Goal: Task Accomplishment & Management: Use online tool/utility

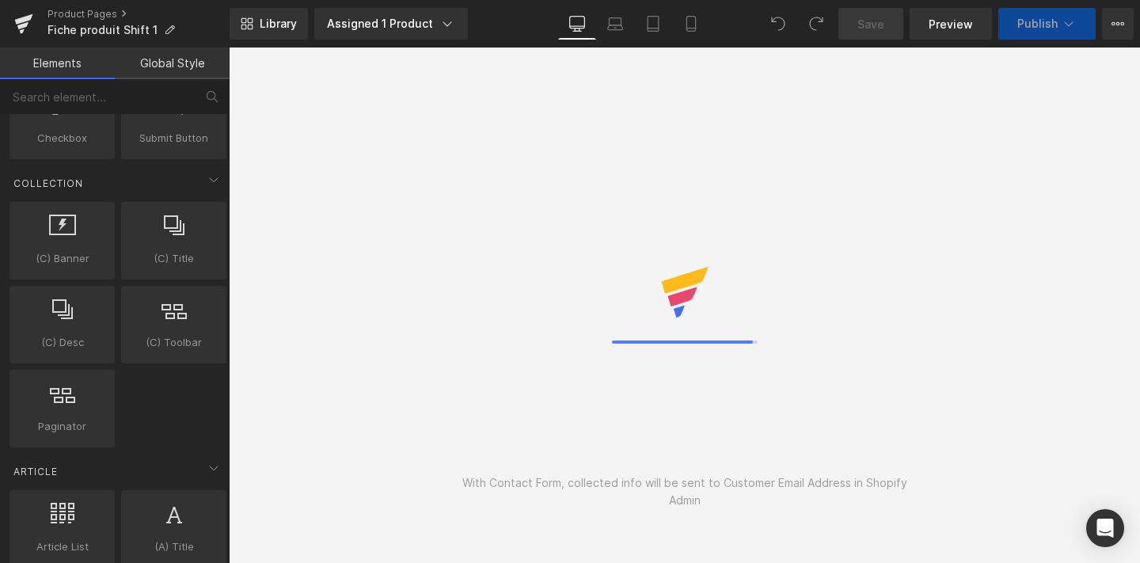
scroll to position [3045, 0]
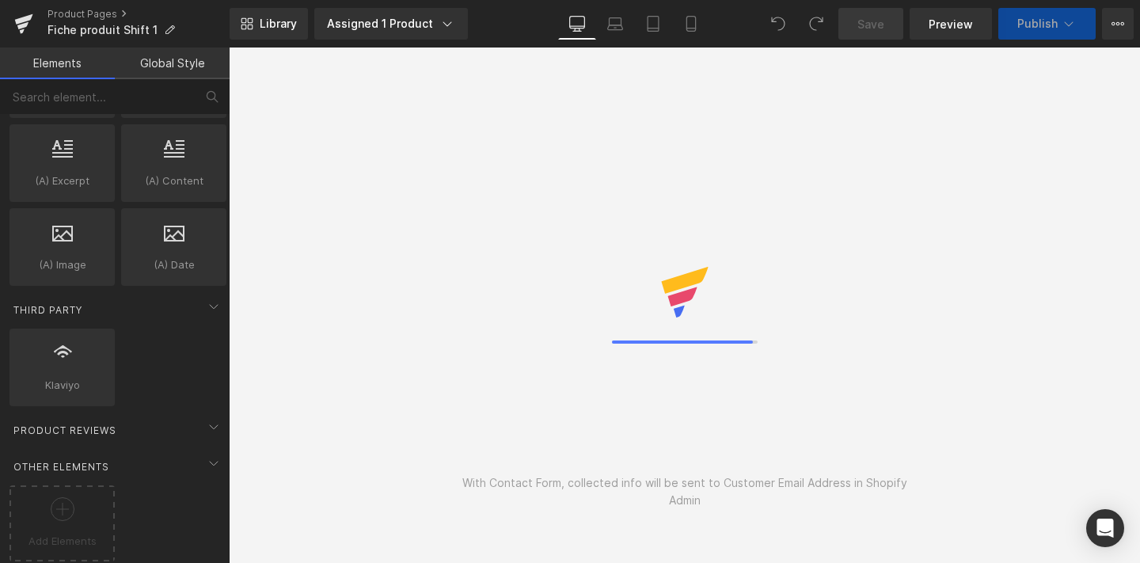
click at [69, 501] on icon at bounding box center [63, 509] width 24 height 24
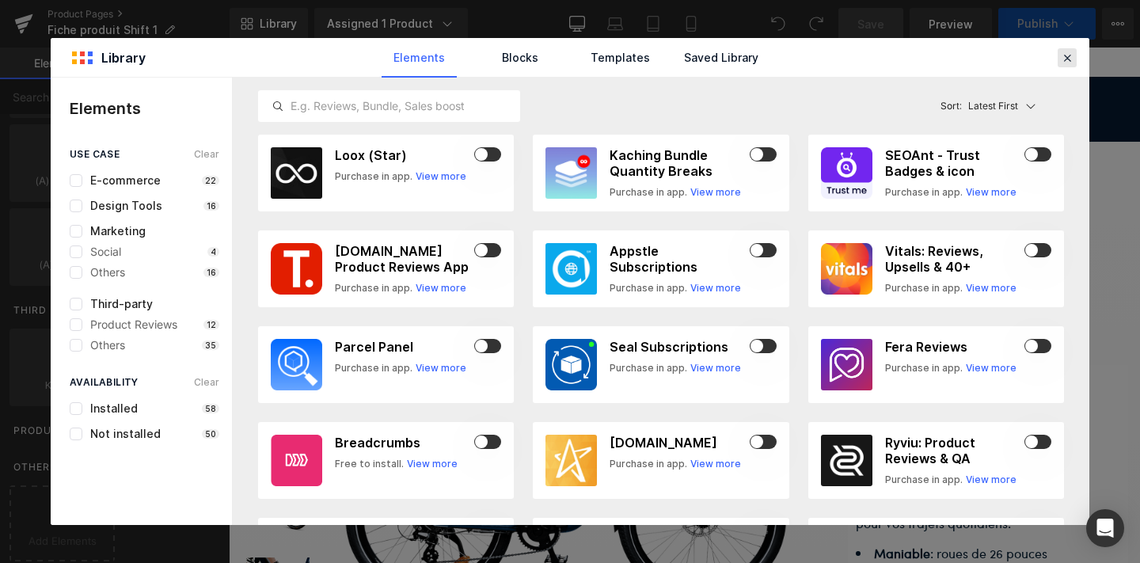
click at [1066, 51] on icon at bounding box center [1067, 58] width 14 height 14
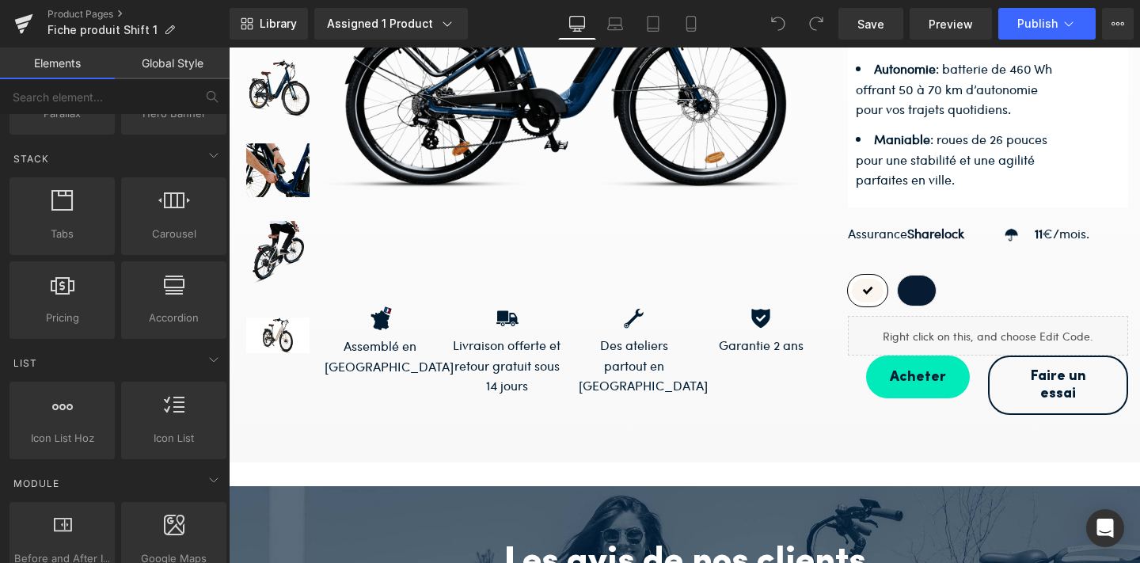
scroll to position [470, 0]
click at [21, 19] on icon at bounding box center [24, 19] width 18 height 10
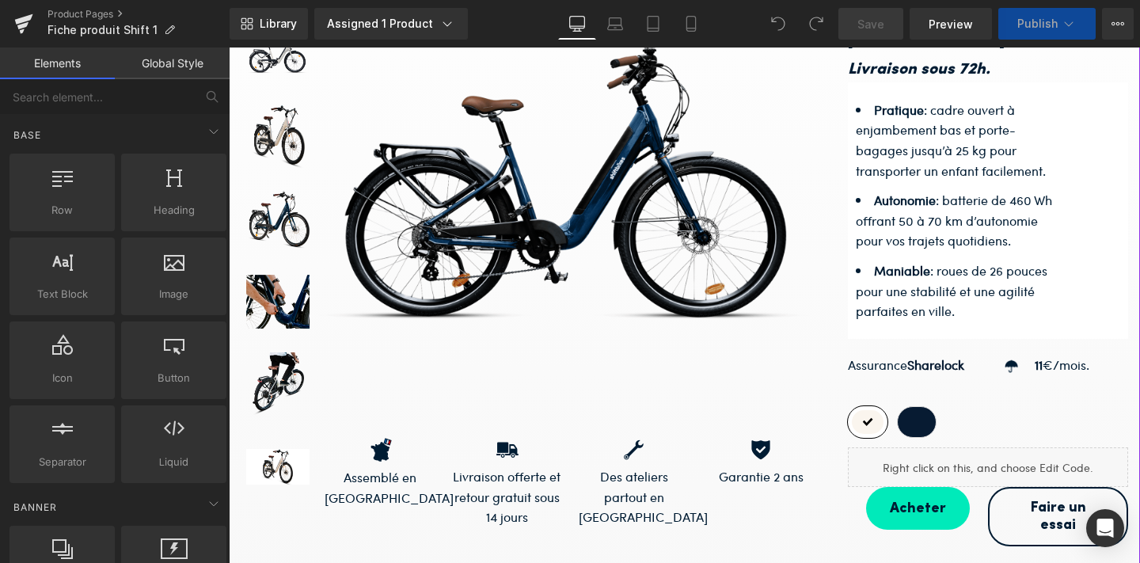
scroll to position [299, 0]
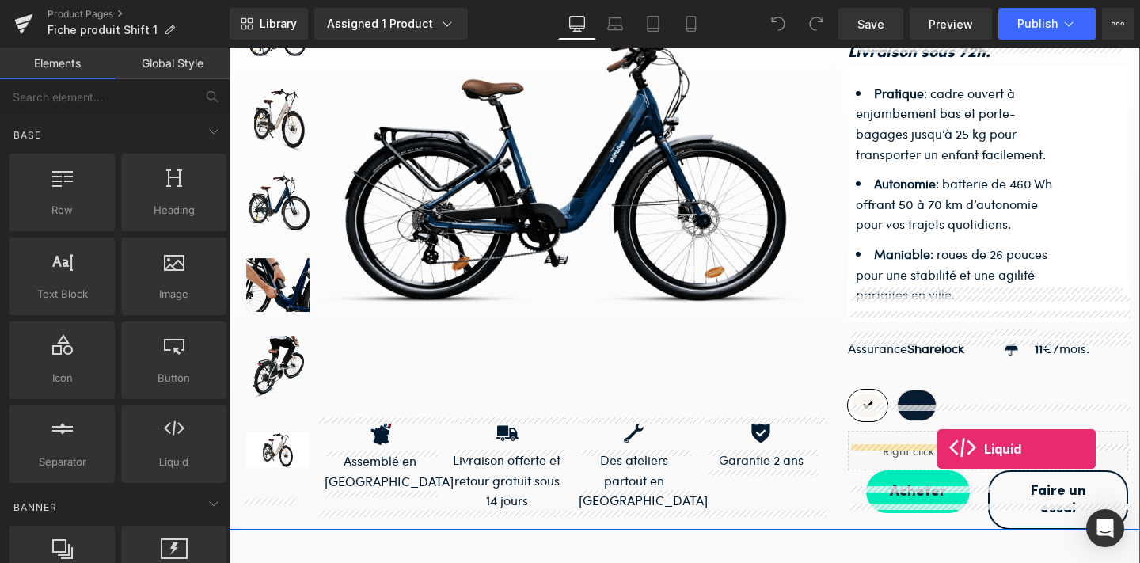
drag, startPoint x: 403, startPoint y: 472, endPoint x: 937, endPoint y: 449, distance: 534.2
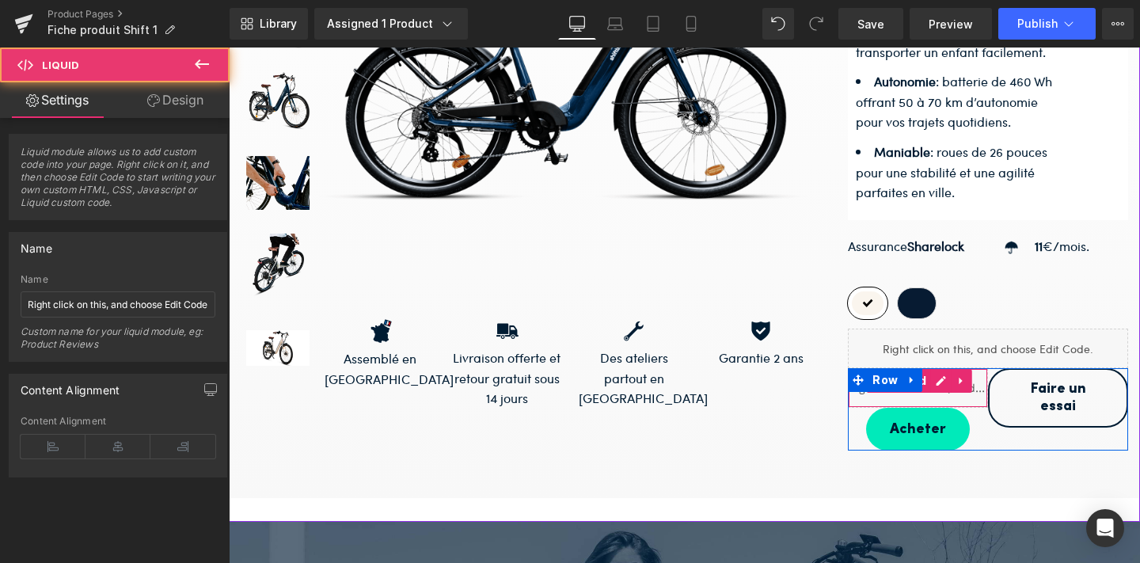
scroll to position [402, 0]
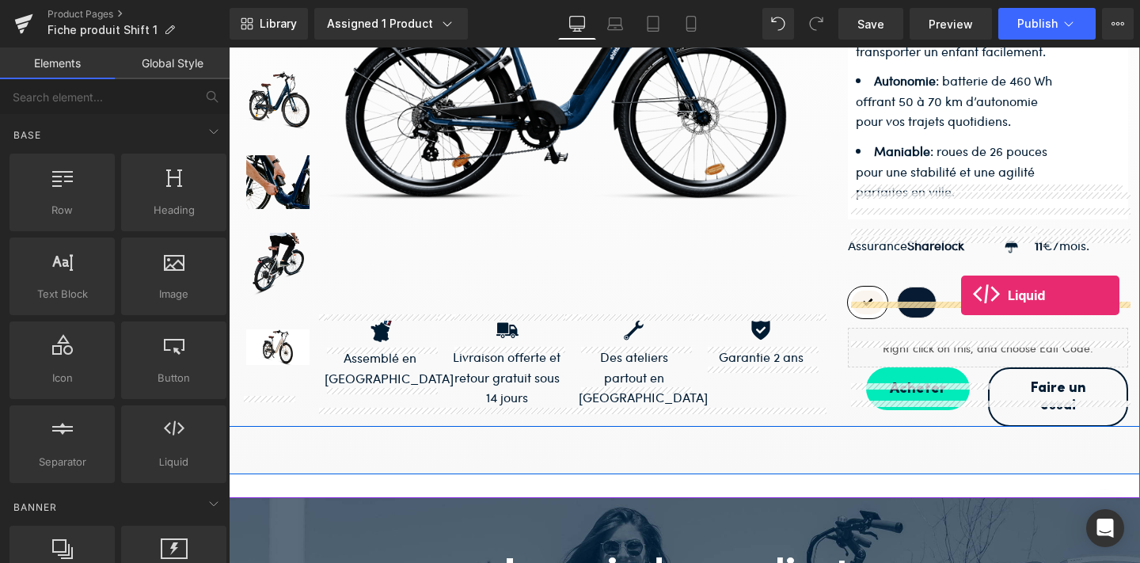
drag, startPoint x: 417, startPoint y: 477, endPoint x: 961, endPoint y: 295, distance: 573.4
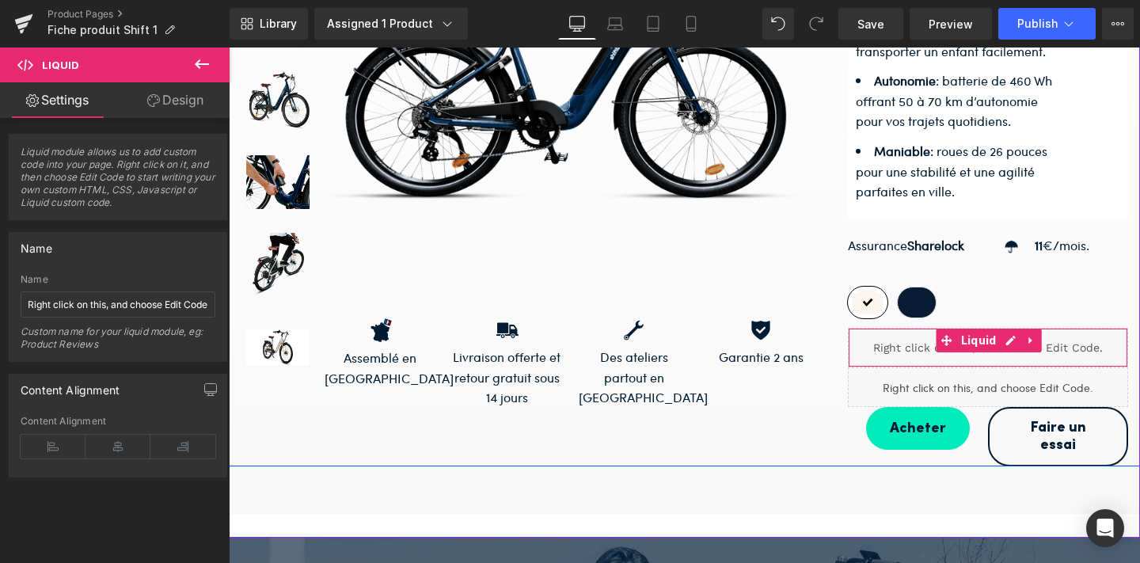
click at [956, 329] on span at bounding box center [947, 341] width 21 height 24
click at [986, 329] on span "Liquid" at bounding box center [979, 341] width 44 height 24
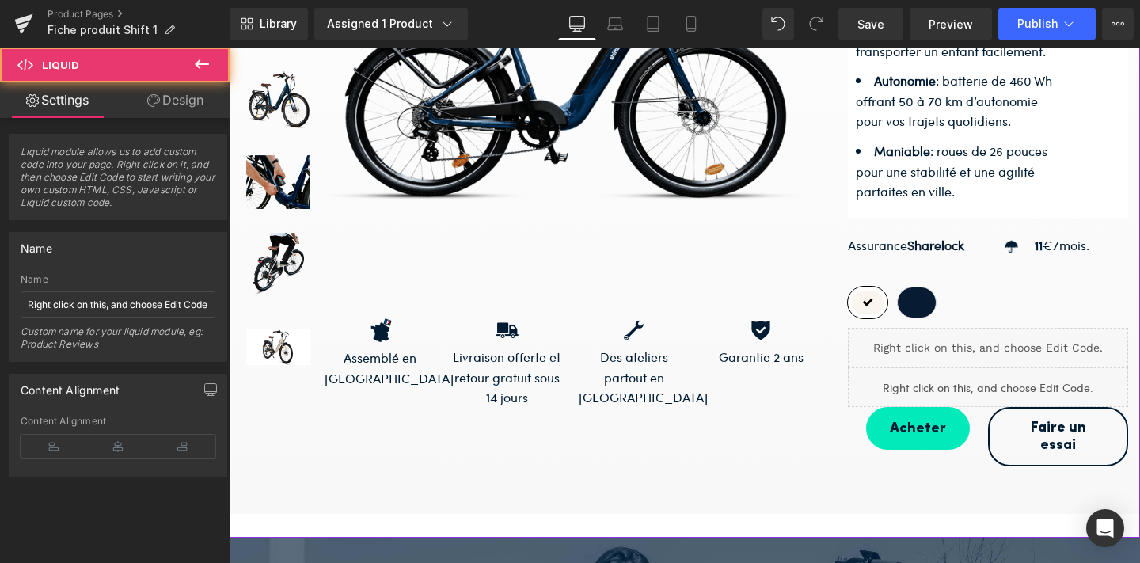
click at [1000, 331] on link at bounding box center [1007, 340] width 17 height 19
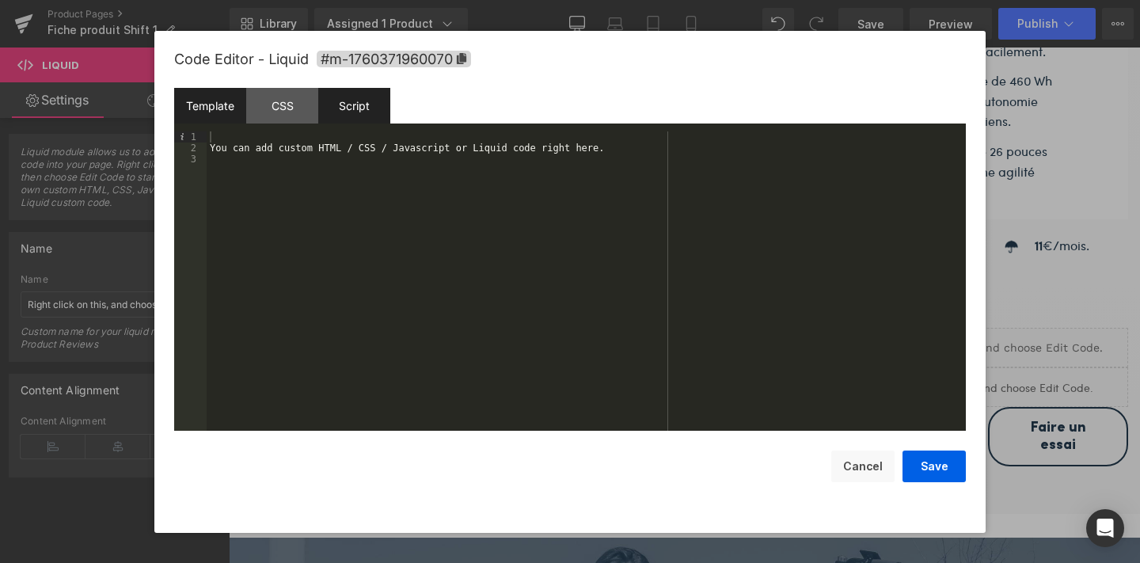
click at [371, 107] on div "Script" at bounding box center [354, 106] width 72 height 36
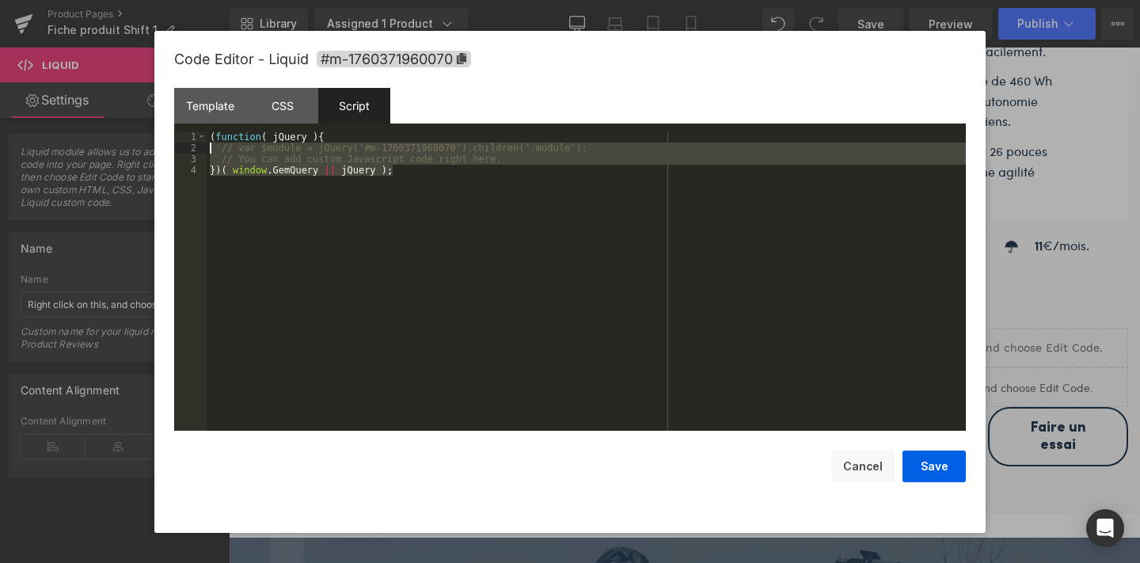
drag, startPoint x: 304, startPoint y: 218, endPoint x: 189, endPoint y: 145, distance: 136.0
click at [189, 144] on pre "1 2 3 4 ( function ( jQuery ) { // var $module = jQuery('#m-1760371960070').chi…" at bounding box center [570, 280] width 792 height 299
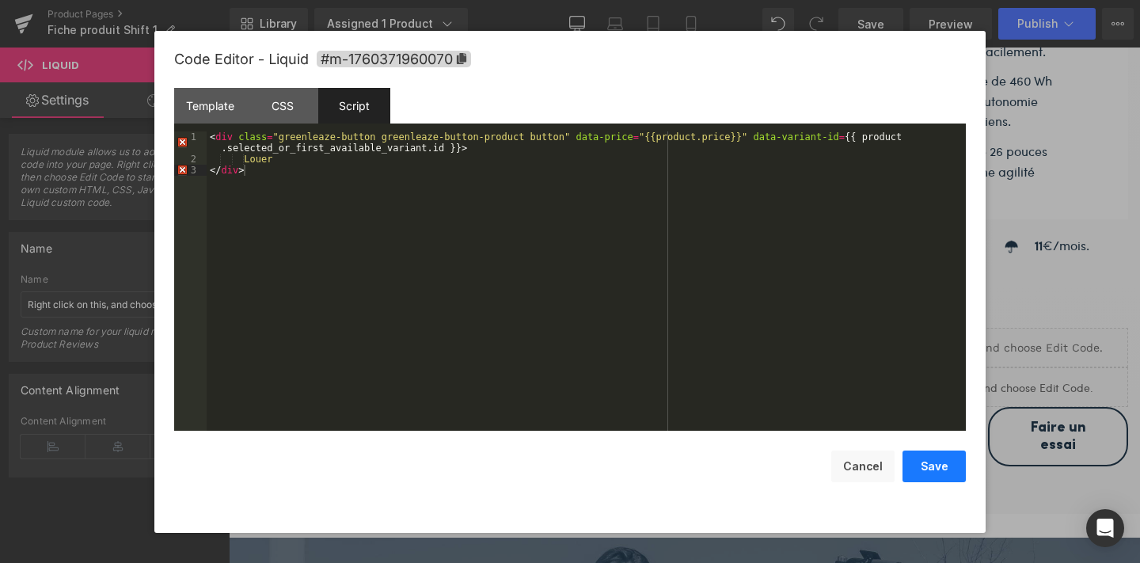
click at [929, 470] on button "Save" at bounding box center [934, 467] width 63 height 32
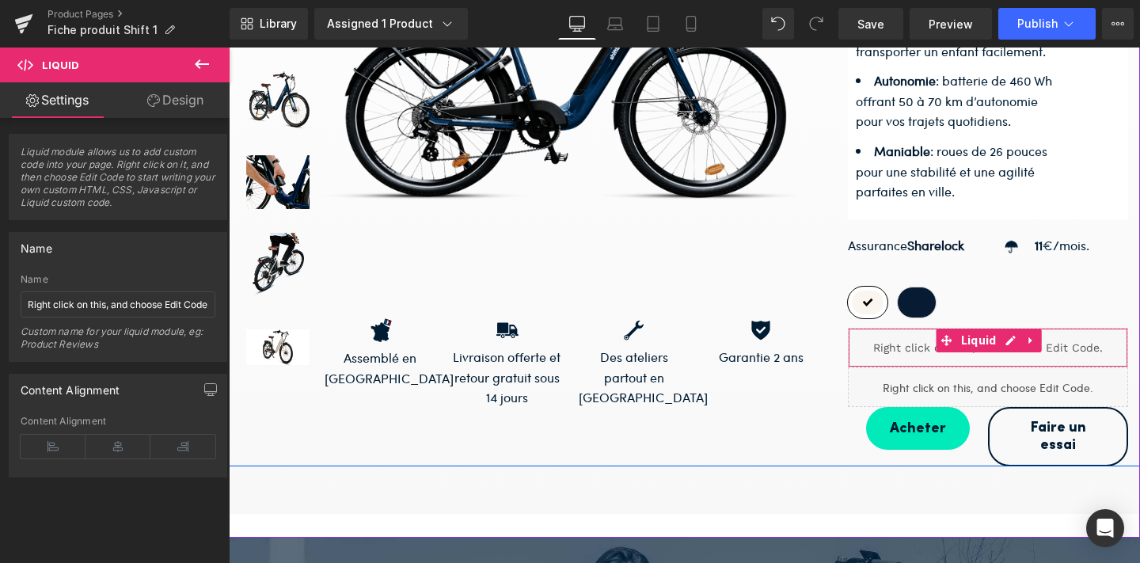
click at [989, 329] on span "Liquid" at bounding box center [979, 341] width 44 height 24
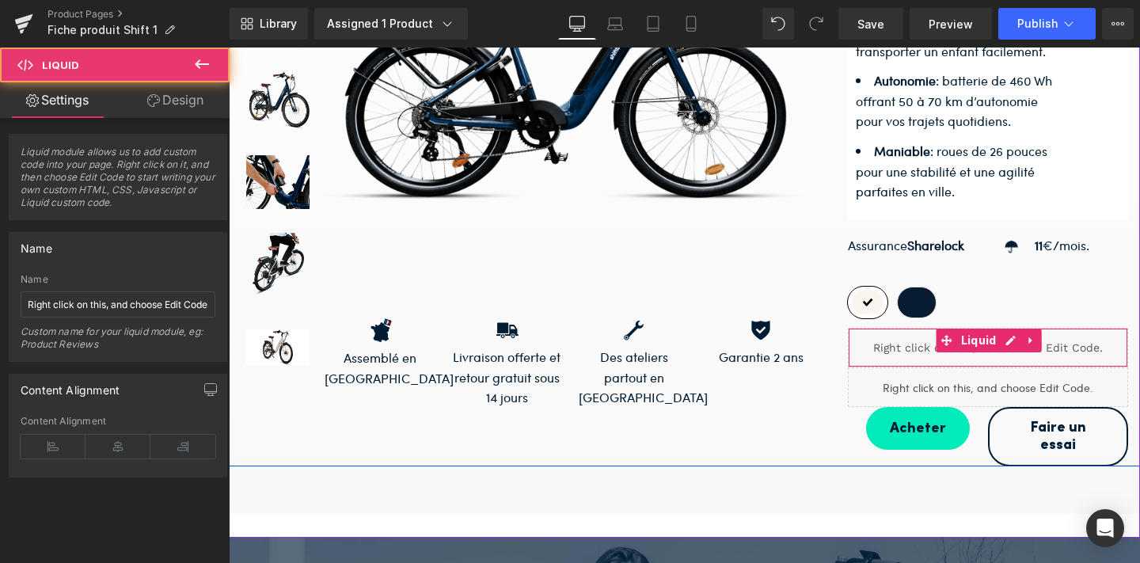
click at [989, 329] on span "Liquid" at bounding box center [979, 341] width 44 height 24
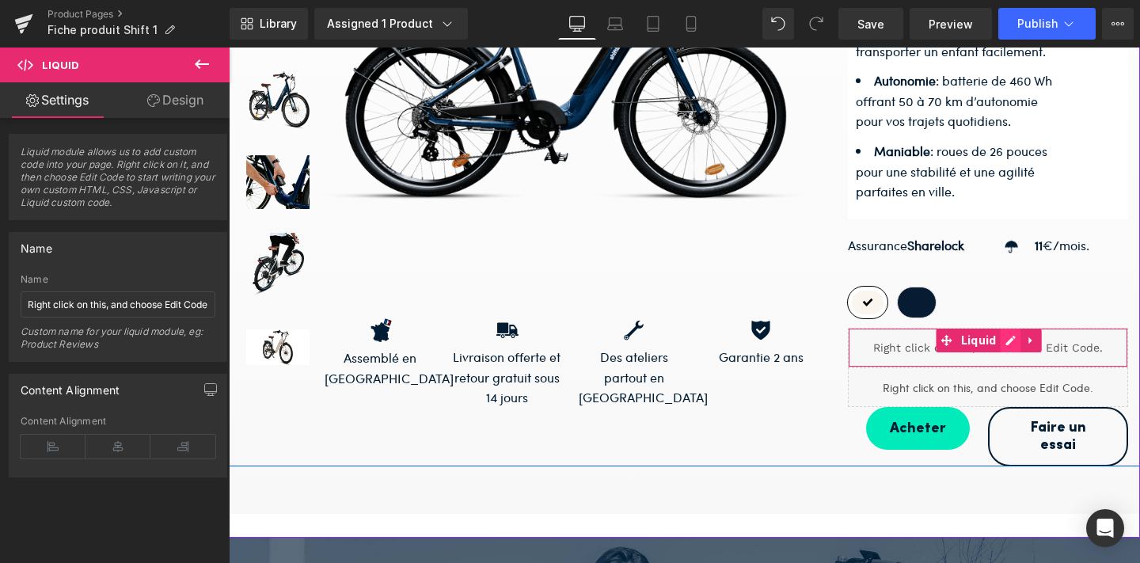
click at [1003, 329] on link at bounding box center [1011, 341] width 21 height 24
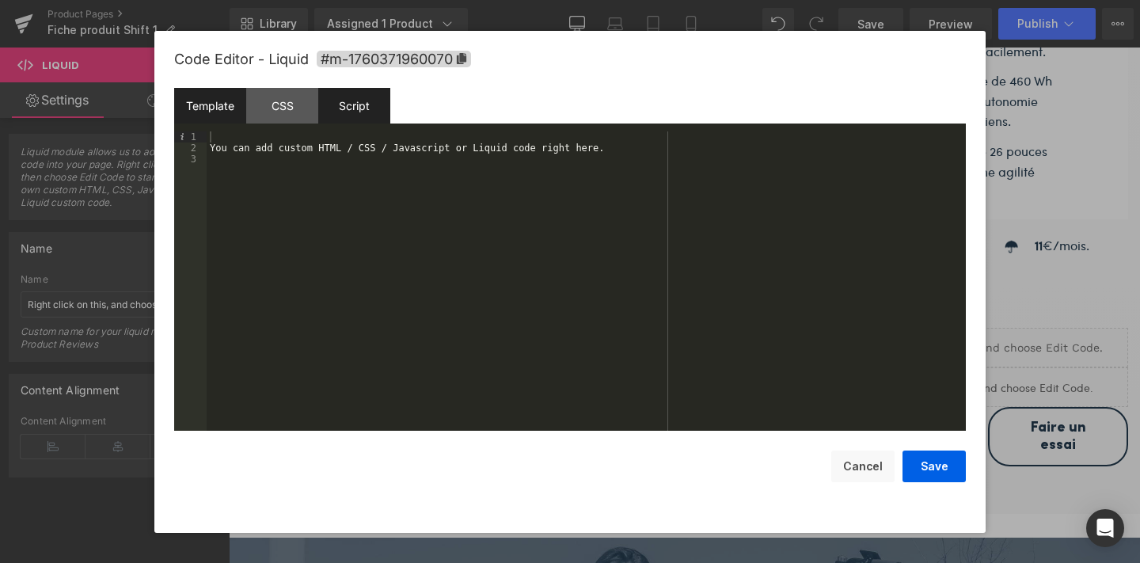
click at [353, 113] on div "Script" at bounding box center [354, 106] width 72 height 36
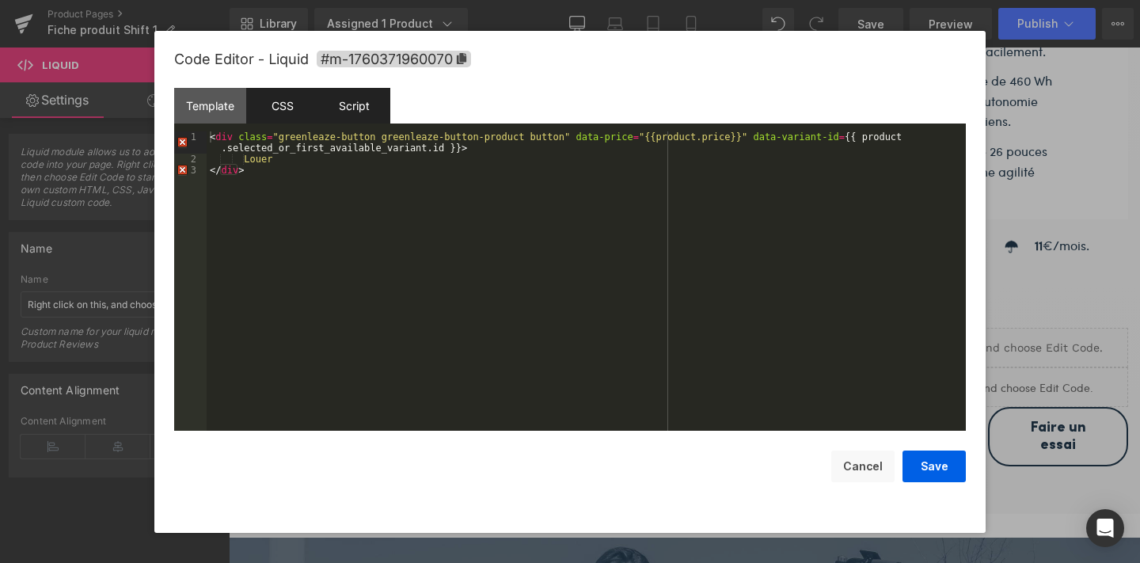
click at [290, 116] on div "CSS" at bounding box center [282, 106] width 72 height 36
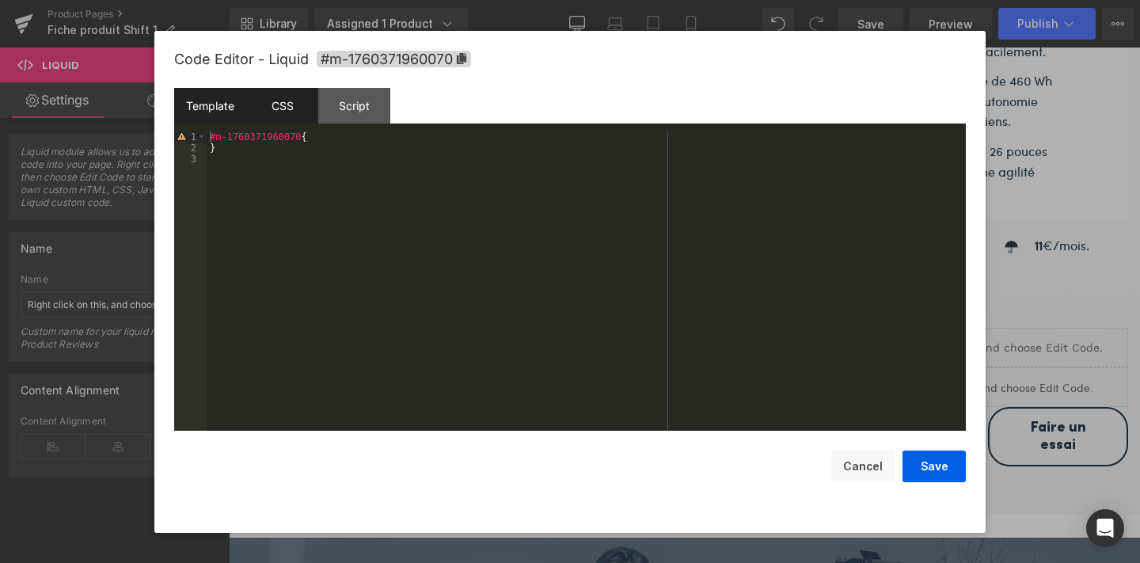
click at [200, 108] on div "Template" at bounding box center [210, 106] width 72 height 36
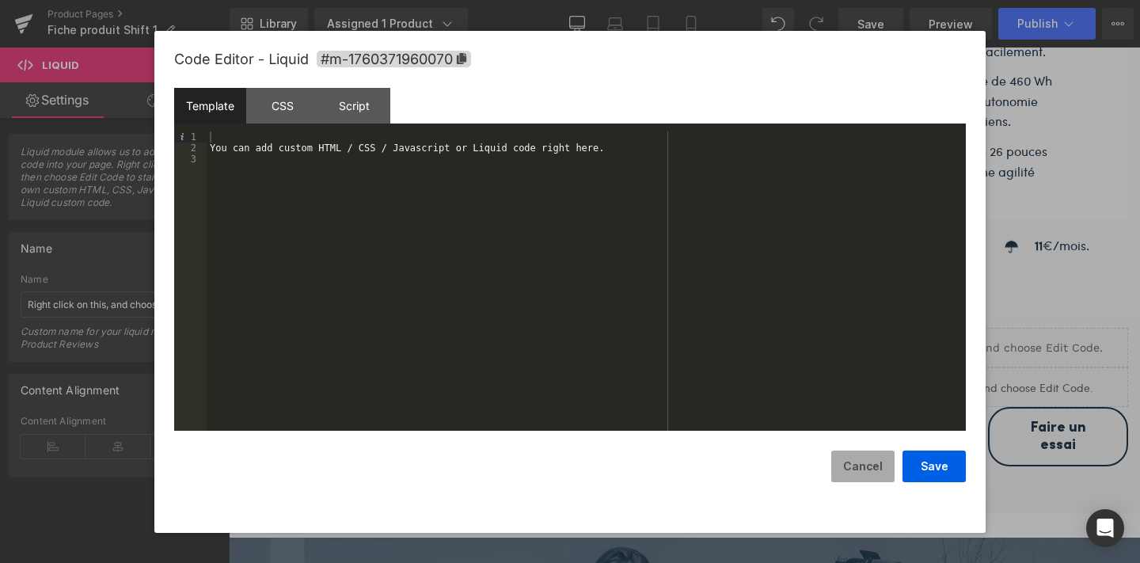
click at [863, 470] on button "Cancel" at bounding box center [862, 467] width 63 height 32
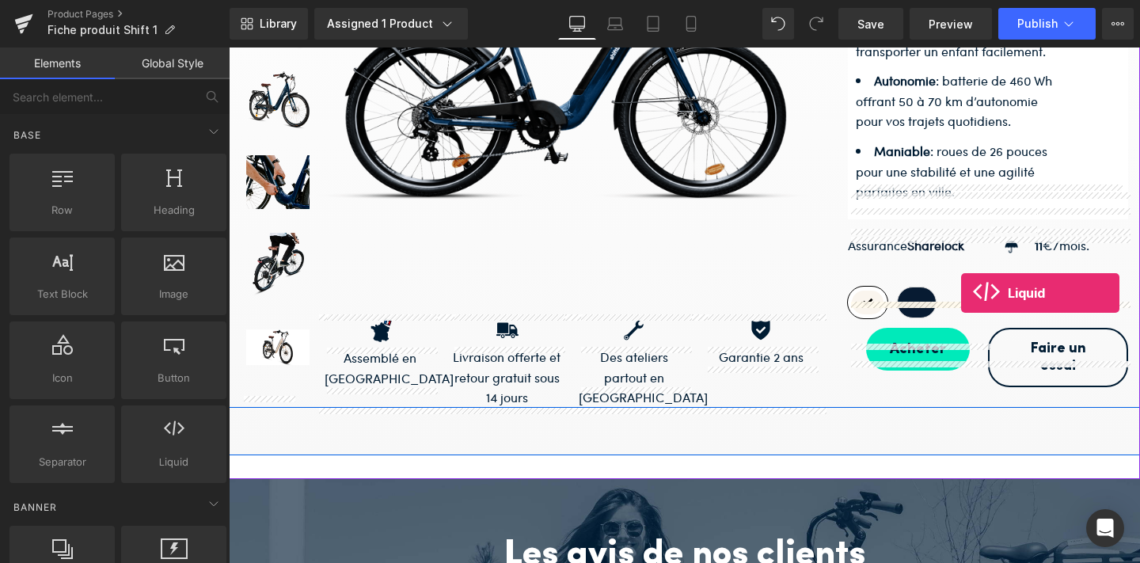
drag, startPoint x: 410, startPoint y: 475, endPoint x: 961, endPoint y: 293, distance: 580.5
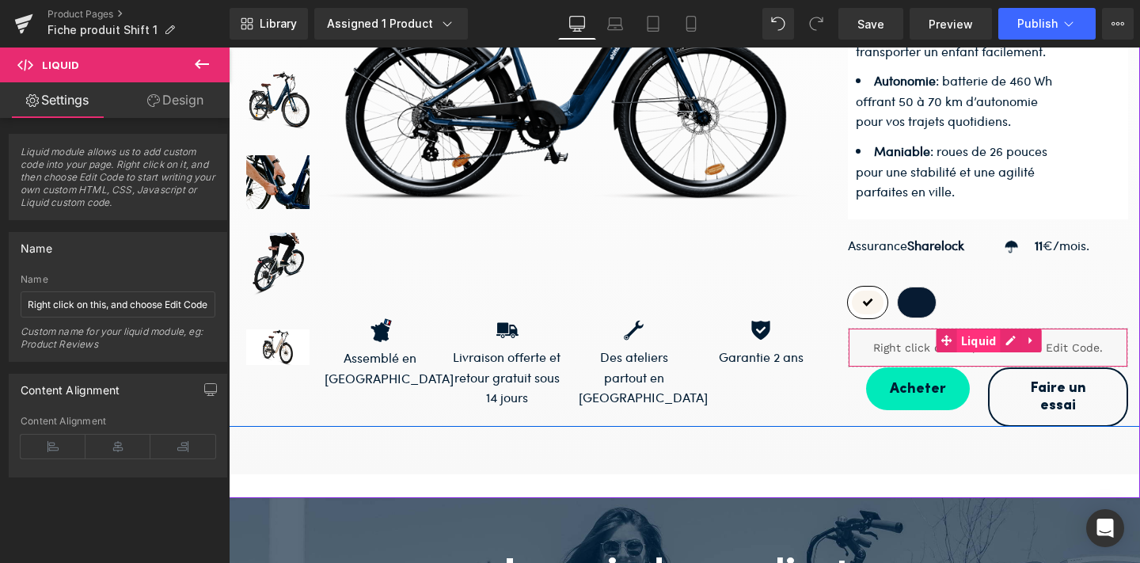
click at [977, 329] on span "Liquid" at bounding box center [979, 341] width 44 height 24
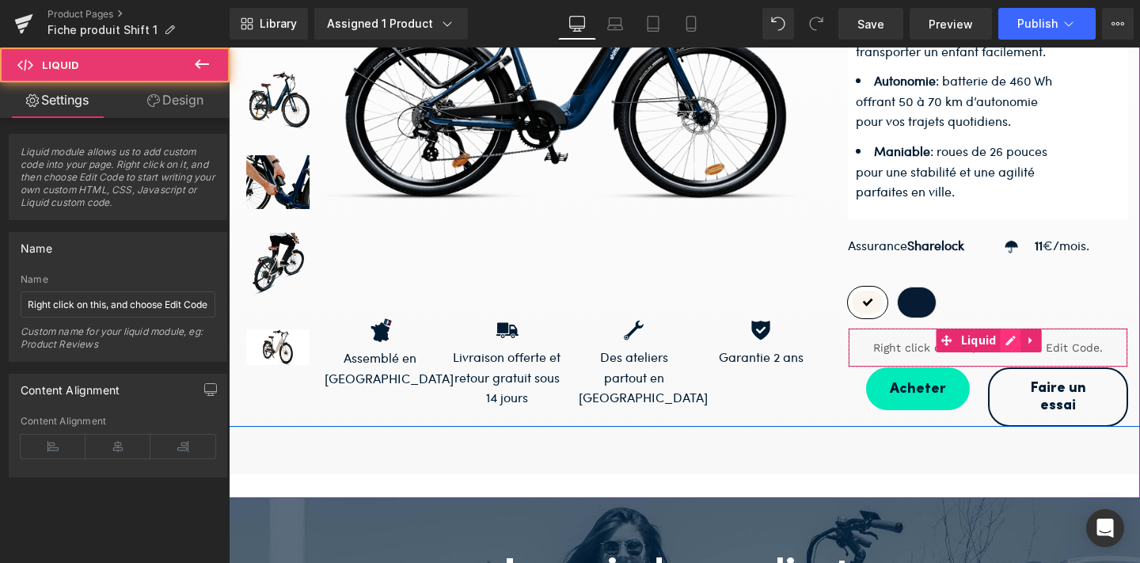
click at [1010, 335] on icon at bounding box center [1011, 341] width 11 height 12
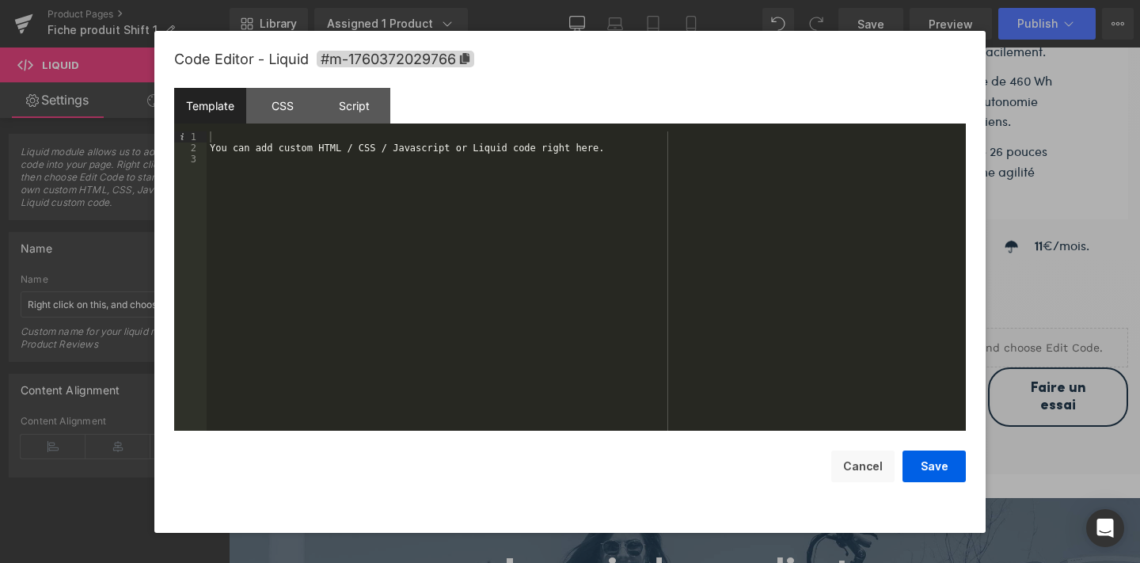
click at [527, 192] on div "You can add custom HTML / CSS / Javascript or Liquid code right here." at bounding box center [586, 292] width 759 height 322
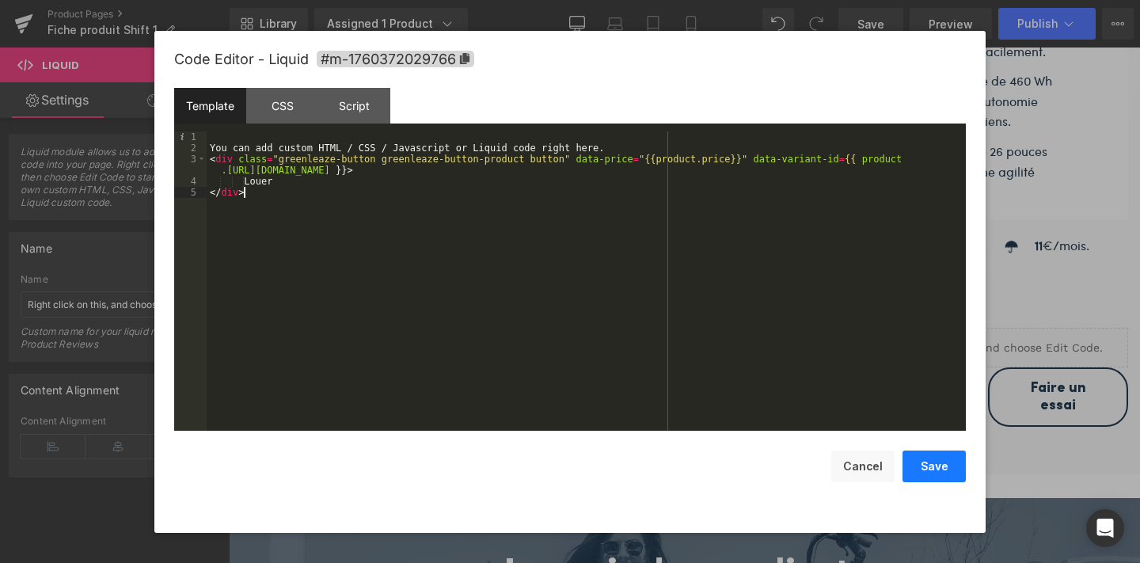
click at [933, 466] on button "Save" at bounding box center [934, 467] width 63 height 32
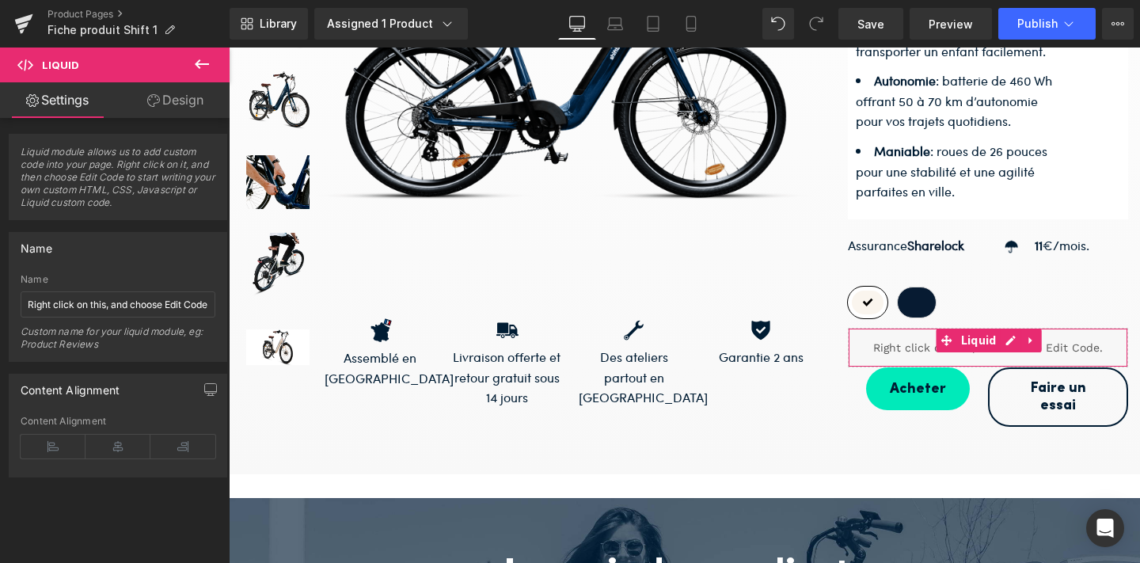
click at [203, 97] on link "Design" at bounding box center [175, 100] width 115 height 36
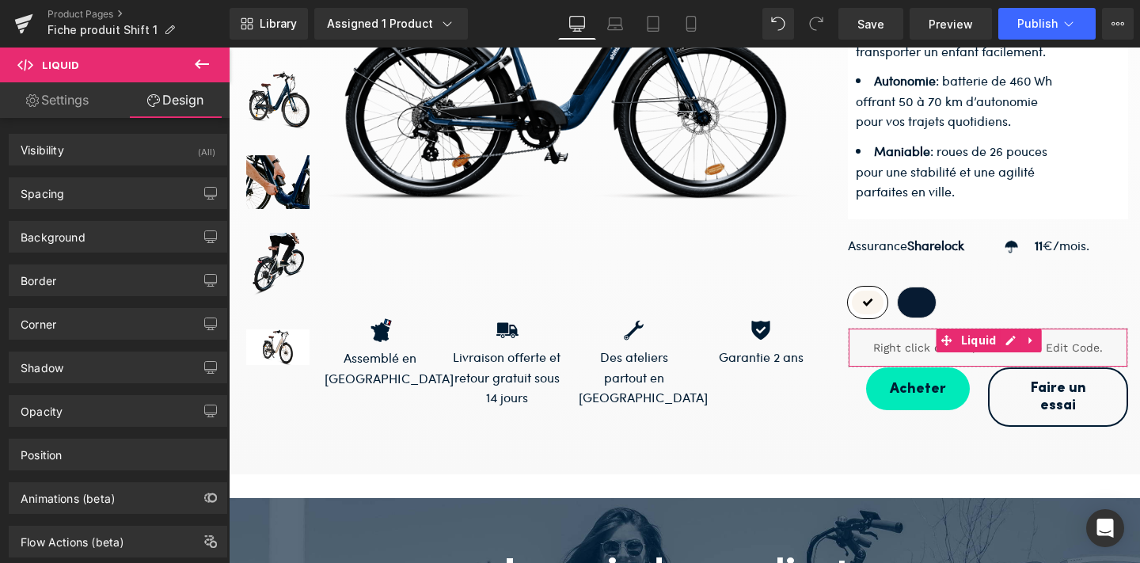
click at [82, 98] on link "Settings" at bounding box center [57, 100] width 115 height 36
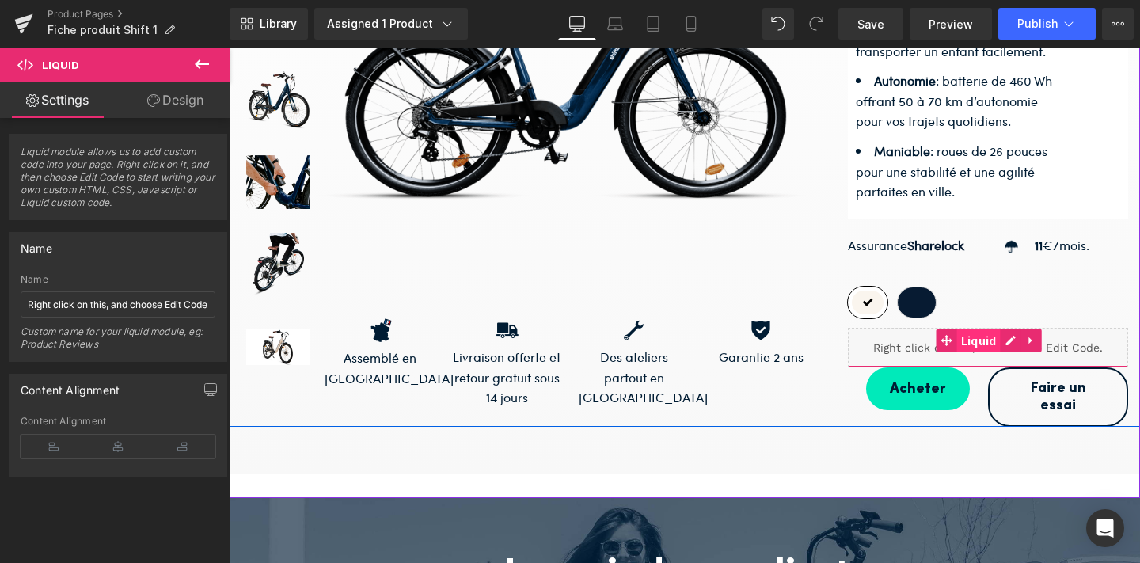
click at [986, 329] on span "Liquid" at bounding box center [979, 341] width 44 height 24
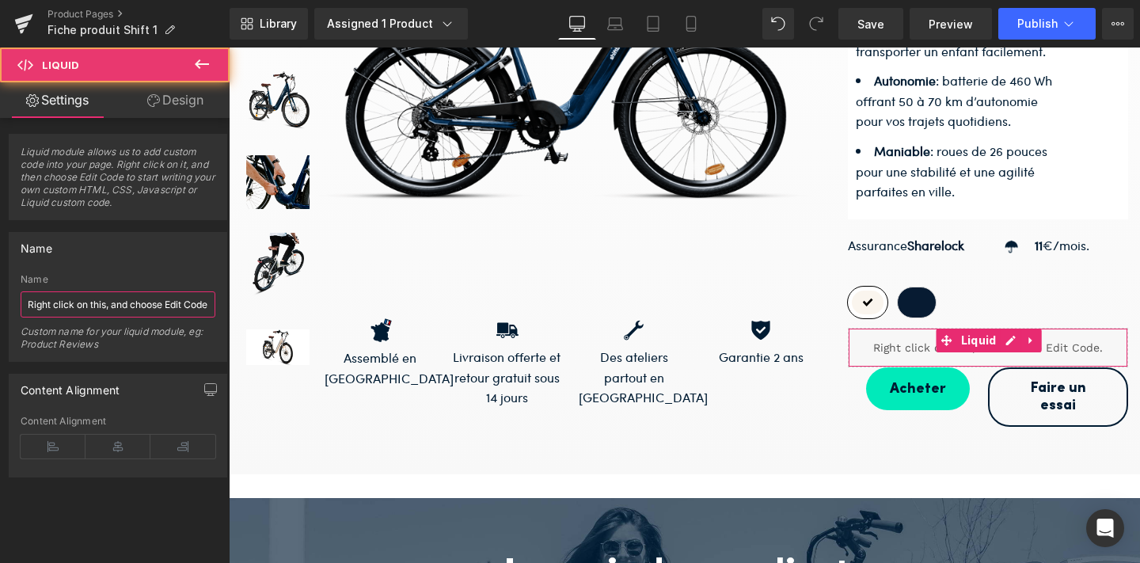
click at [153, 297] on input "Right click on this, and choose Edit Code." at bounding box center [118, 304] width 195 height 26
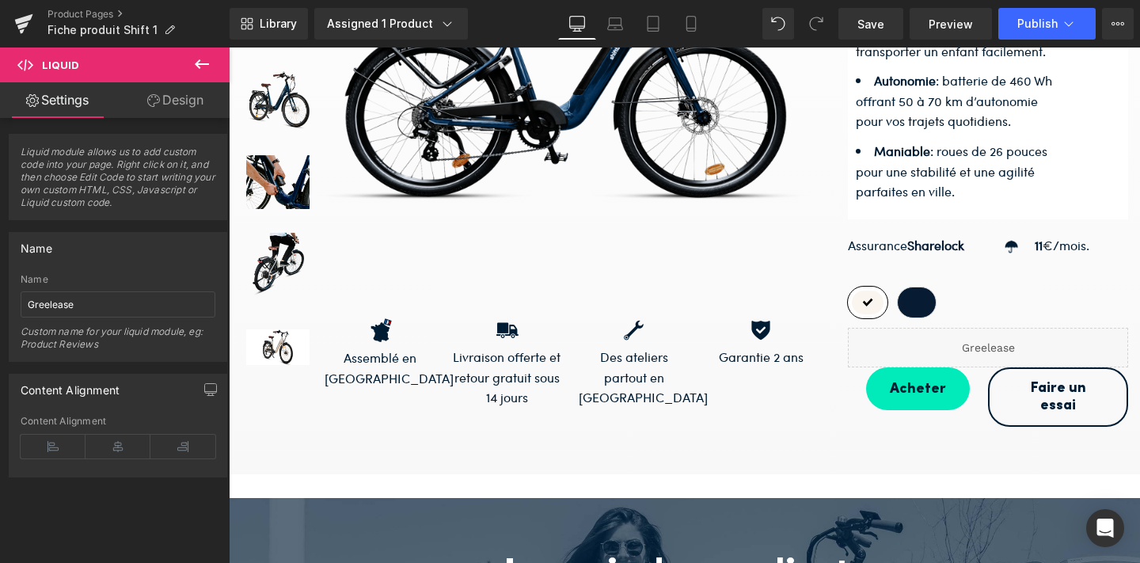
click at [169, 268] on div "Name Right click on this, and choose Edit Code. Name Greelease Custom name for …" at bounding box center [118, 297] width 219 height 130
click at [893, 34] on link "Save" at bounding box center [871, 24] width 65 height 32
click at [1045, 32] on button "Publish" at bounding box center [1047, 24] width 97 height 32
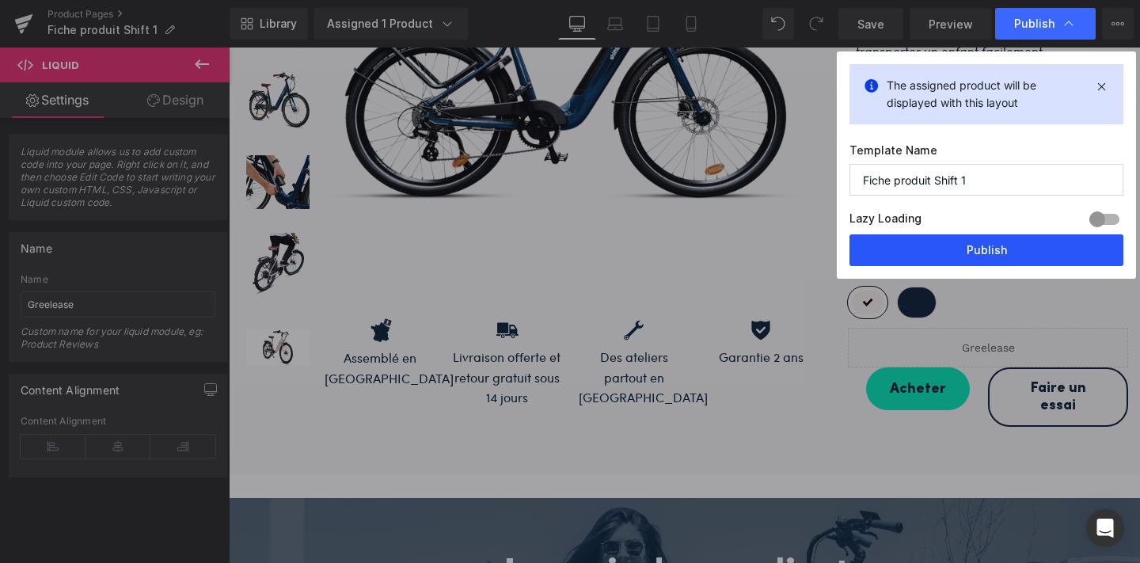
click at [961, 255] on button "Publish" at bounding box center [987, 250] width 274 height 32
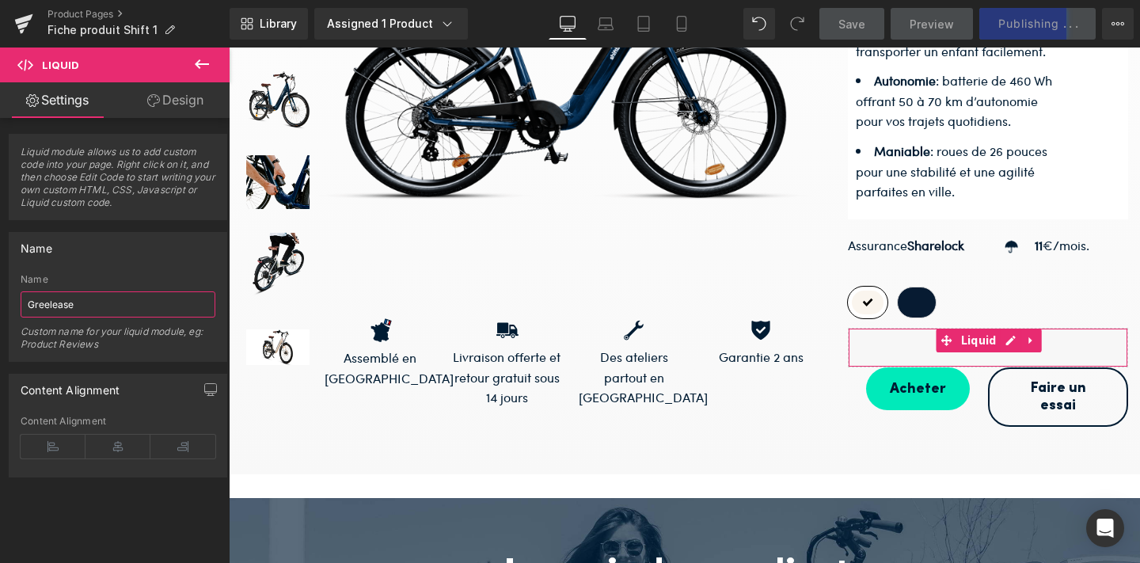
click at [48, 304] on input "Greelease" at bounding box center [118, 304] width 195 height 26
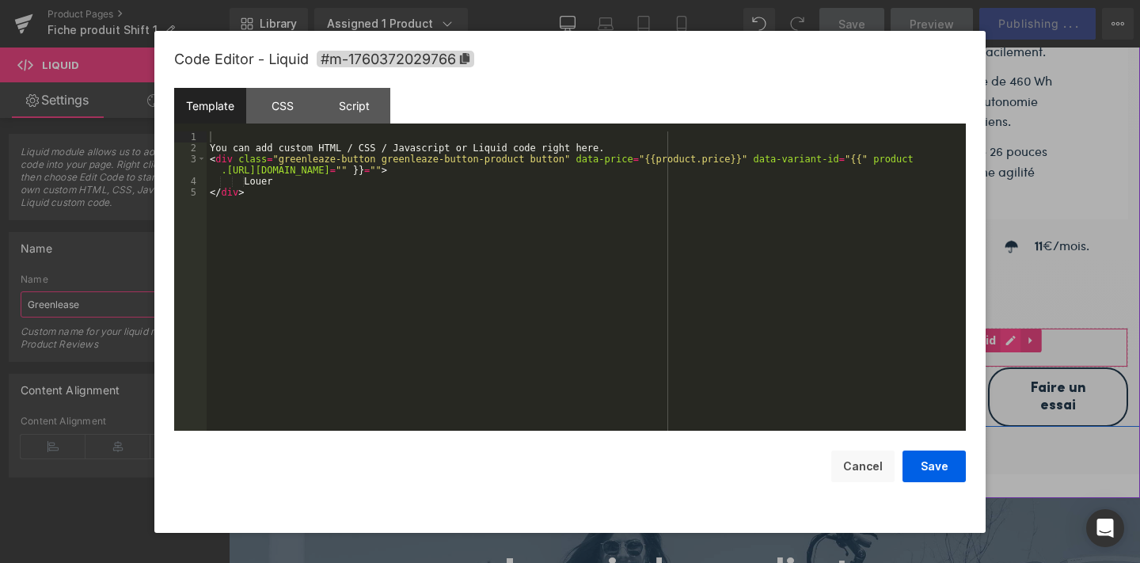
click at [1006, 335] on icon at bounding box center [1011, 341] width 11 height 12
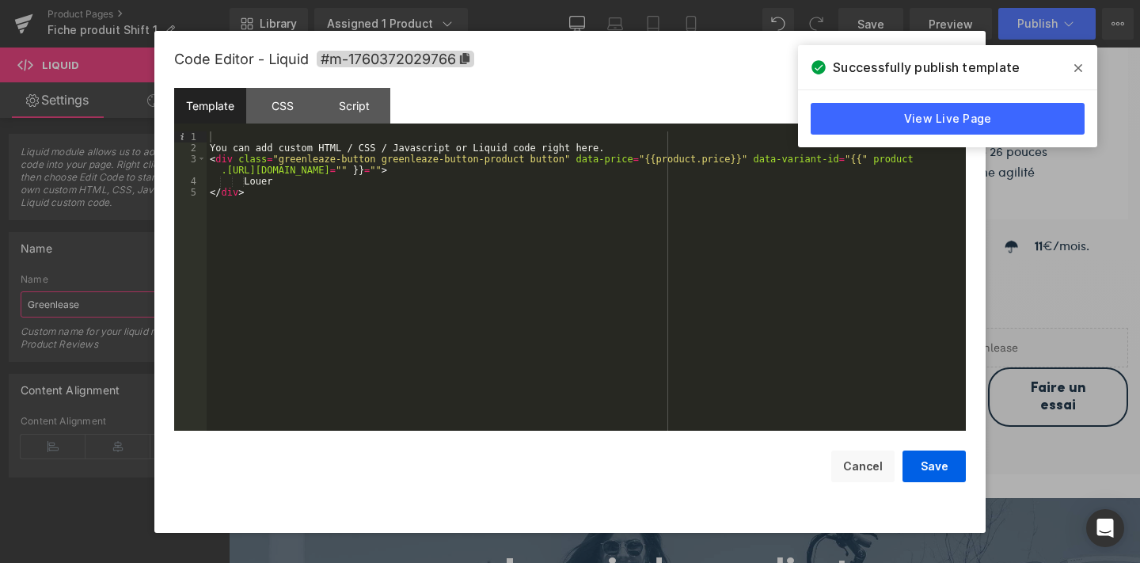
type input "Greenlease"
click at [1074, 63] on span at bounding box center [1078, 67] width 25 height 25
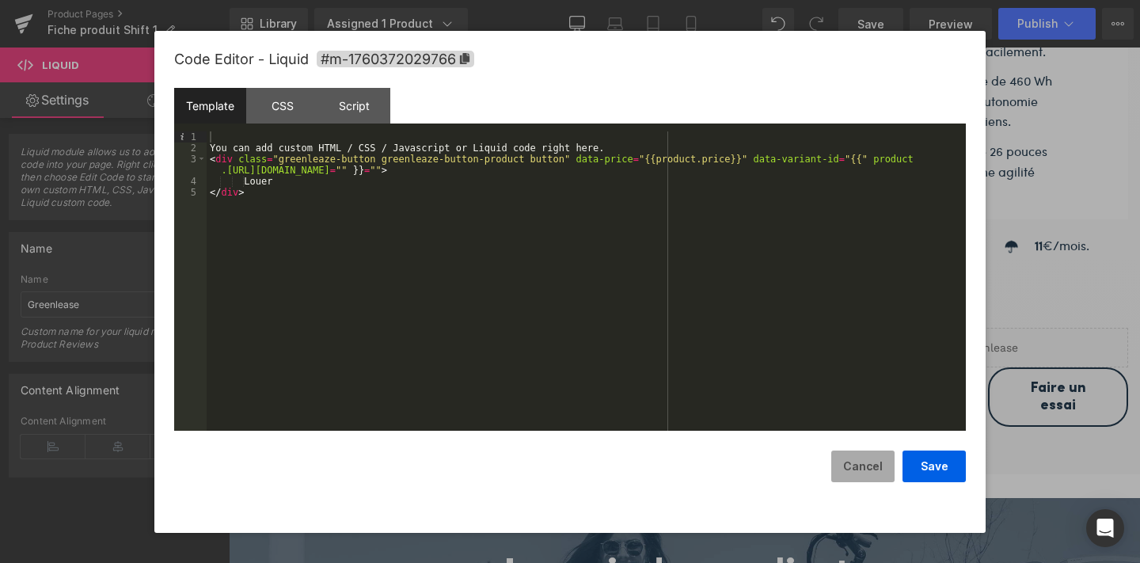
click at [851, 473] on button "Cancel" at bounding box center [862, 467] width 63 height 32
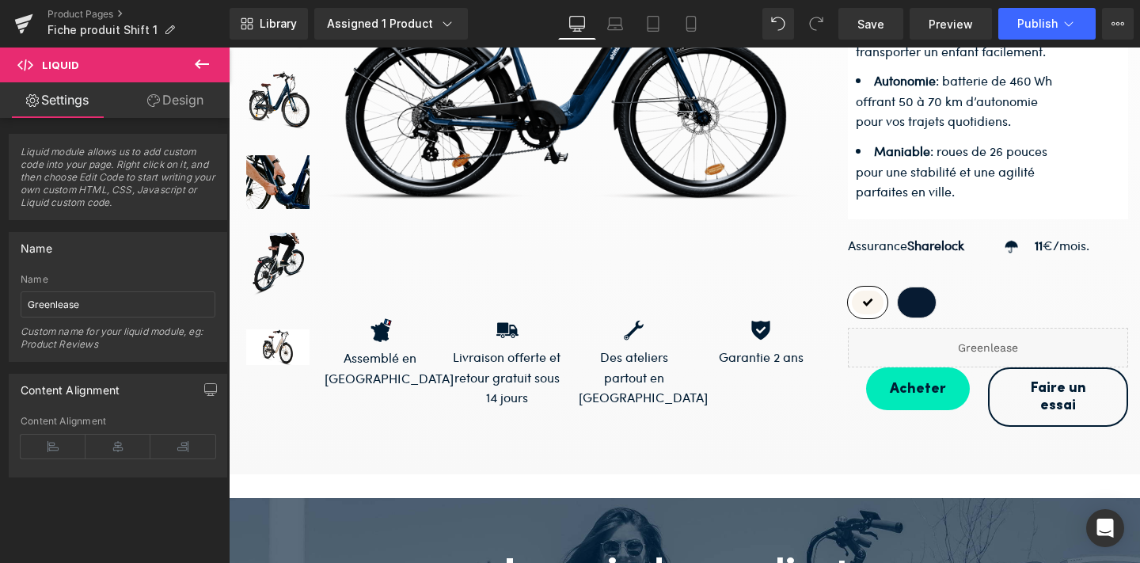
click at [189, 62] on button at bounding box center [201, 65] width 55 height 35
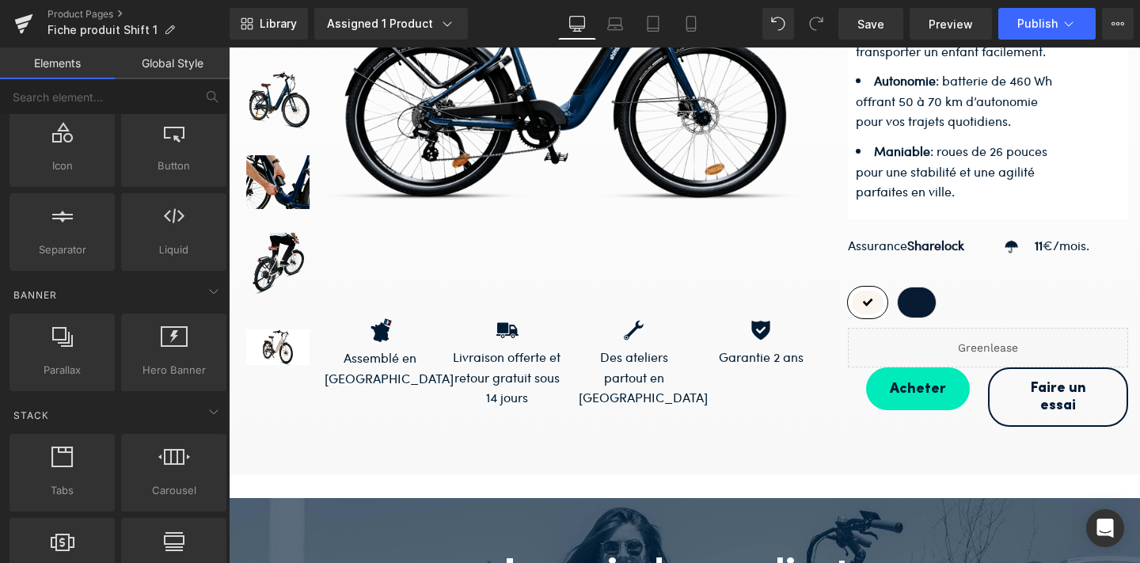
scroll to position [211, 0]
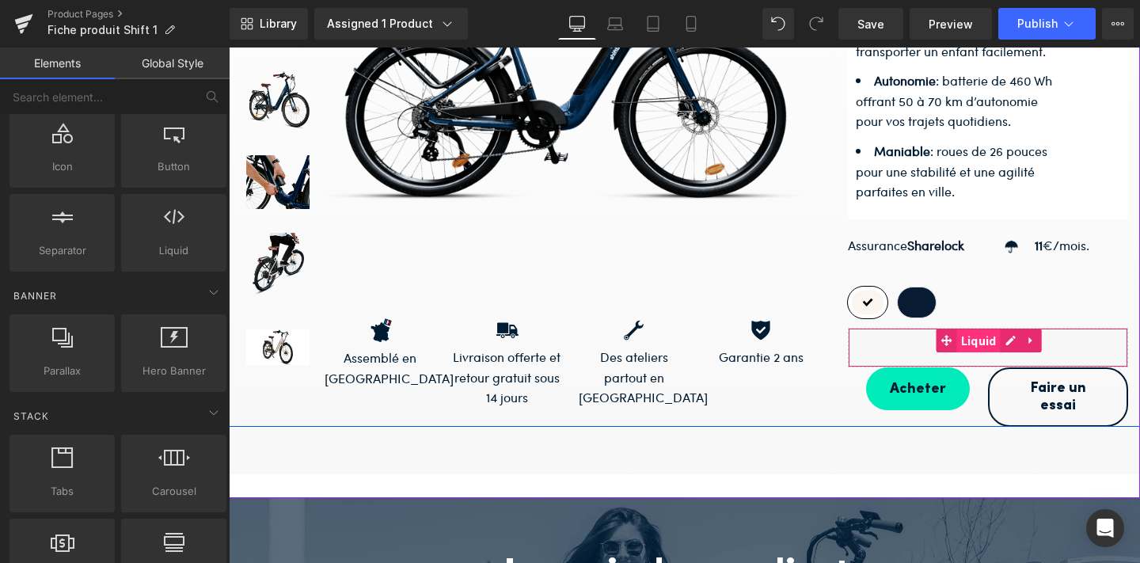
click at [984, 329] on span "Liquid" at bounding box center [979, 341] width 44 height 24
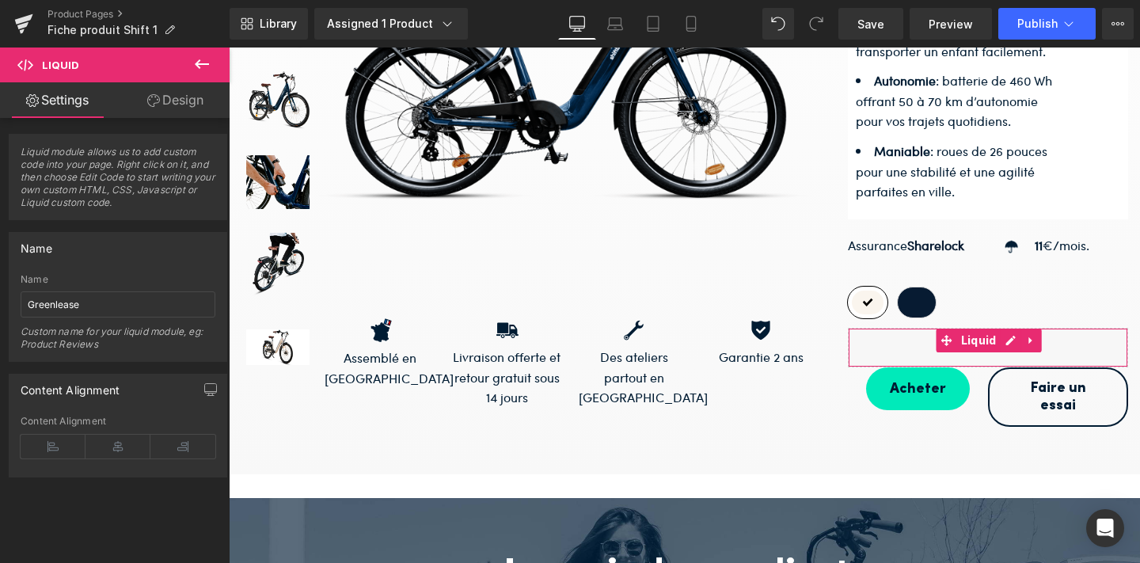
click at [177, 91] on link "Design" at bounding box center [175, 100] width 115 height 36
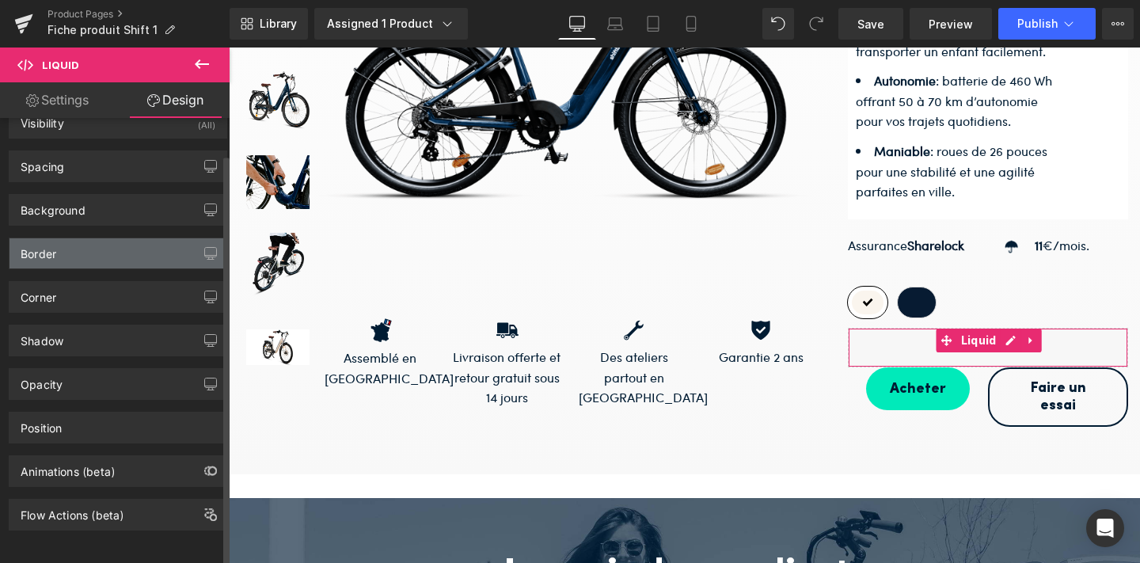
scroll to position [0, 0]
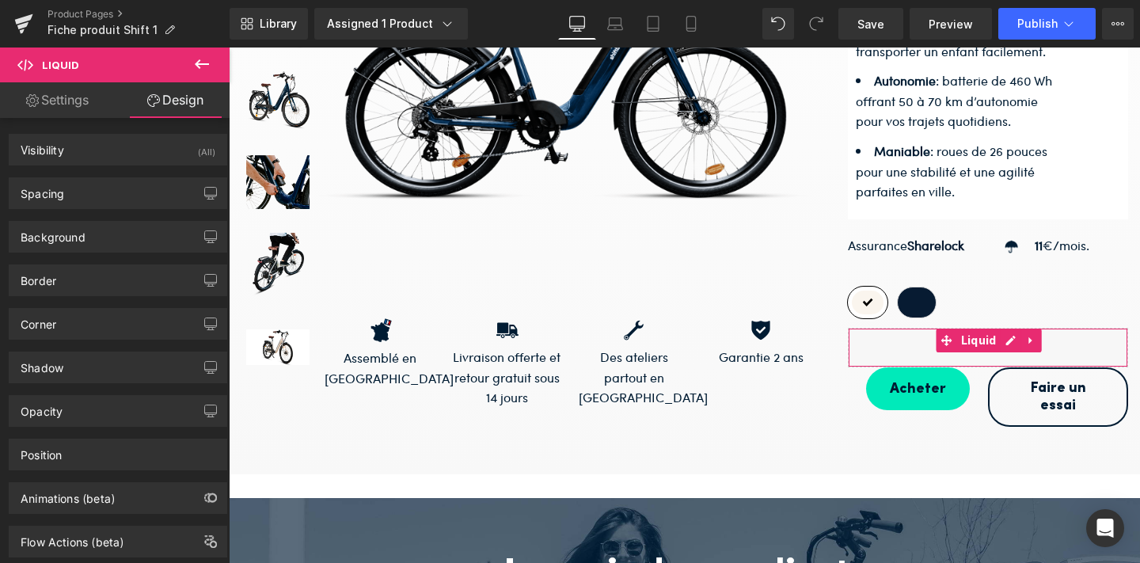
click at [77, 97] on link "Settings" at bounding box center [57, 100] width 115 height 36
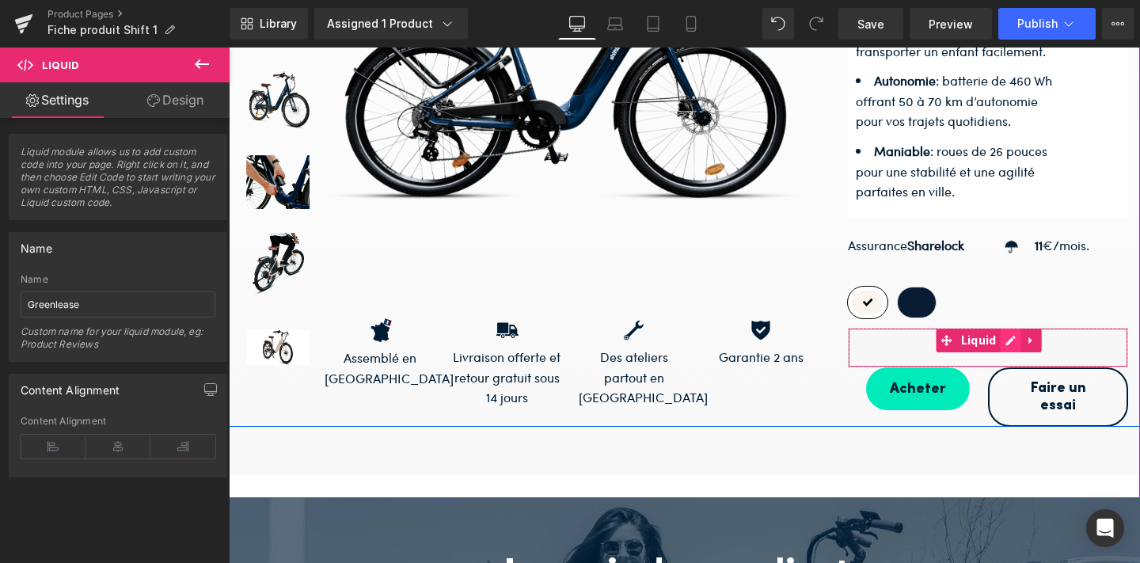
click at [1006, 335] on icon at bounding box center [1011, 341] width 11 height 12
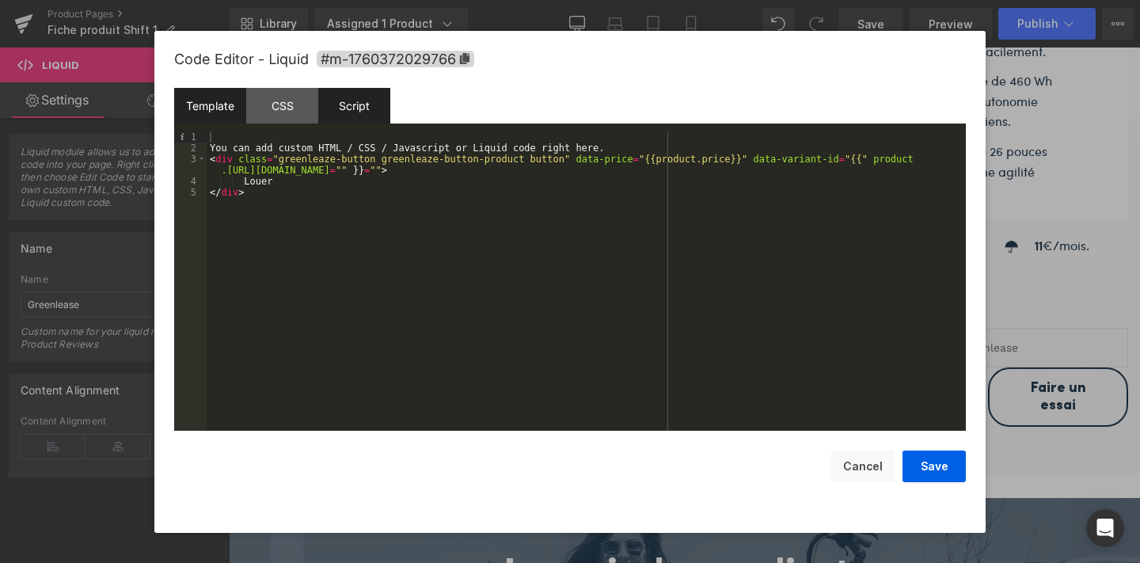
click at [359, 103] on div "Script" at bounding box center [354, 106] width 72 height 36
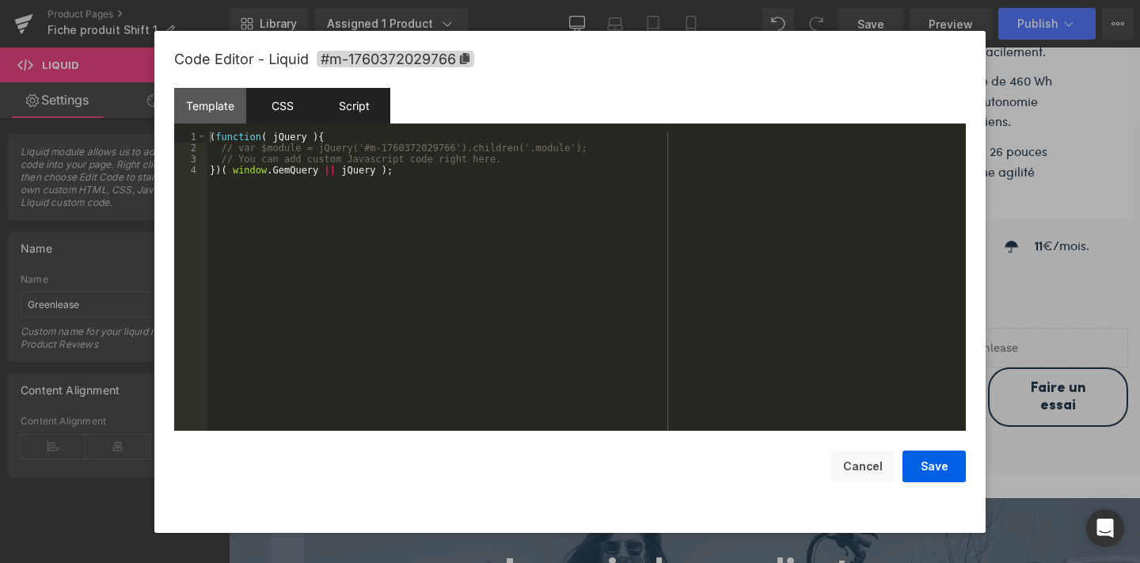
click at [303, 103] on div "CSS" at bounding box center [282, 106] width 72 height 36
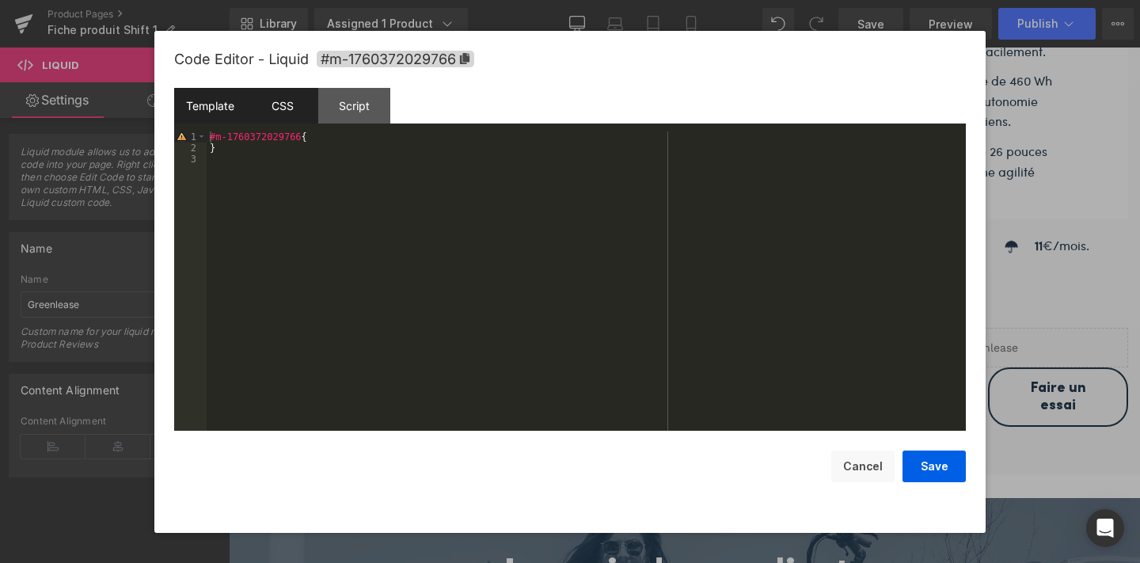
click at [212, 111] on div "Template" at bounding box center [210, 106] width 72 height 36
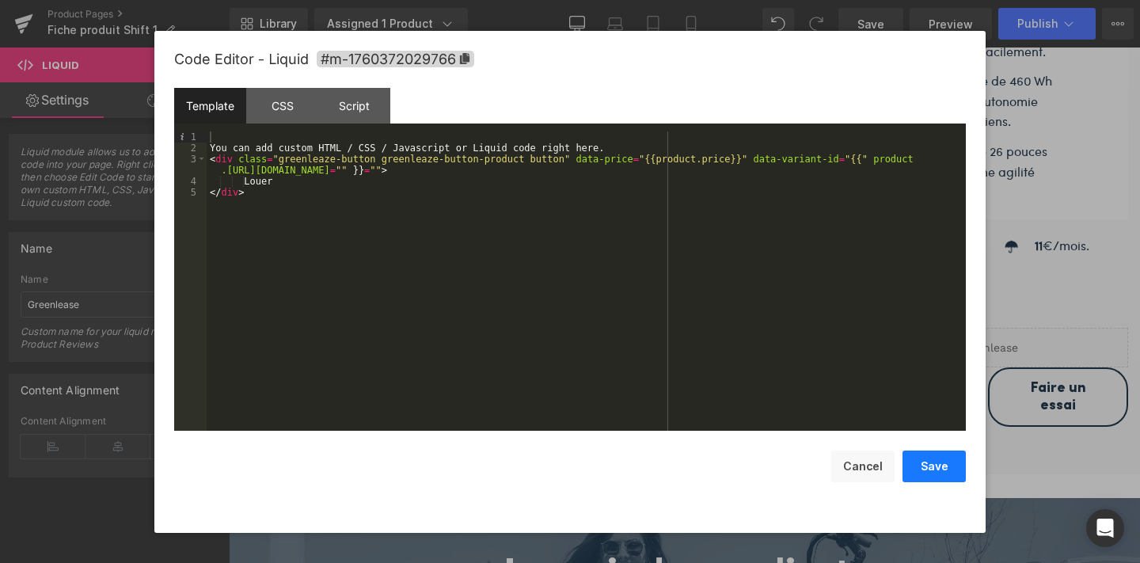
click at [919, 463] on button "Save" at bounding box center [934, 467] width 63 height 32
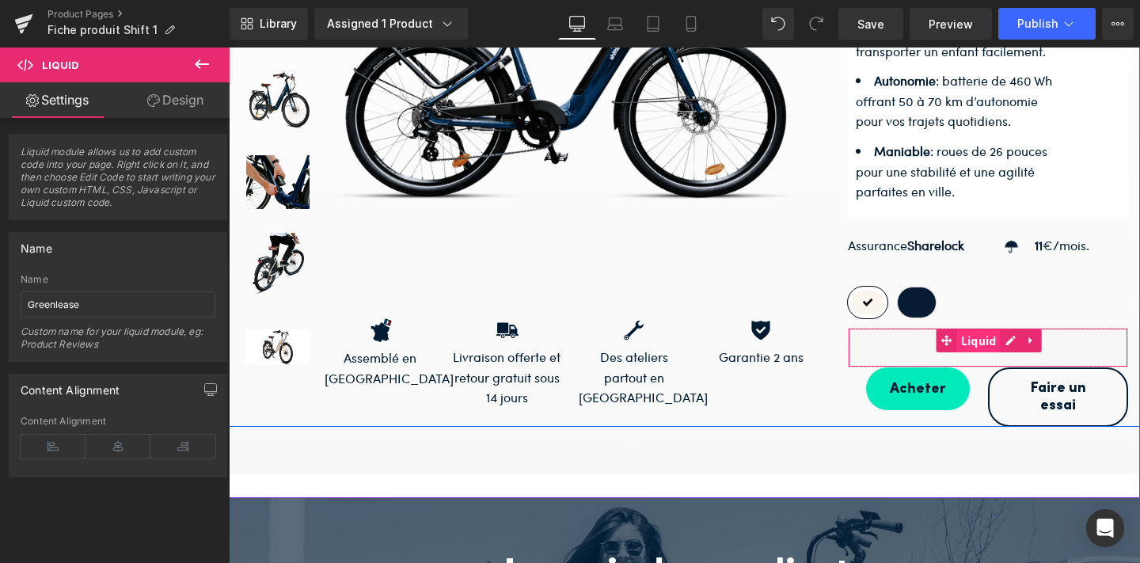
click at [973, 329] on span "Liquid" at bounding box center [979, 341] width 44 height 24
click at [1011, 329] on link at bounding box center [1011, 341] width 21 height 24
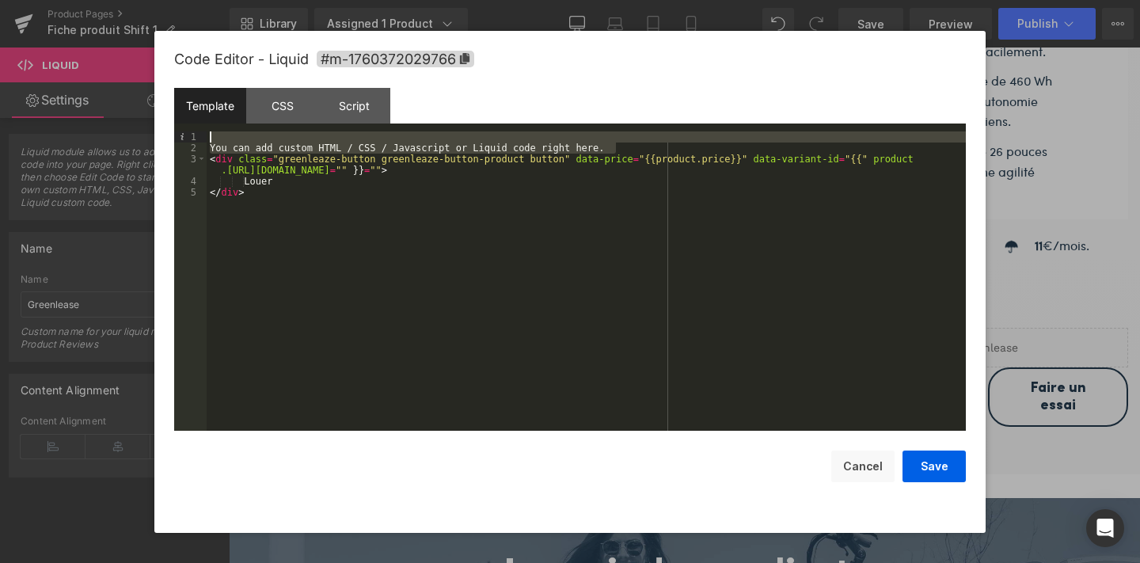
drag, startPoint x: 630, startPoint y: 149, endPoint x: 229, endPoint y: 131, distance: 401.1
click at [229, 131] on div "You can add custom HTML / CSS / Javascript or Liquid code right here. < div cla…" at bounding box center [586, 292] width 759 height 322
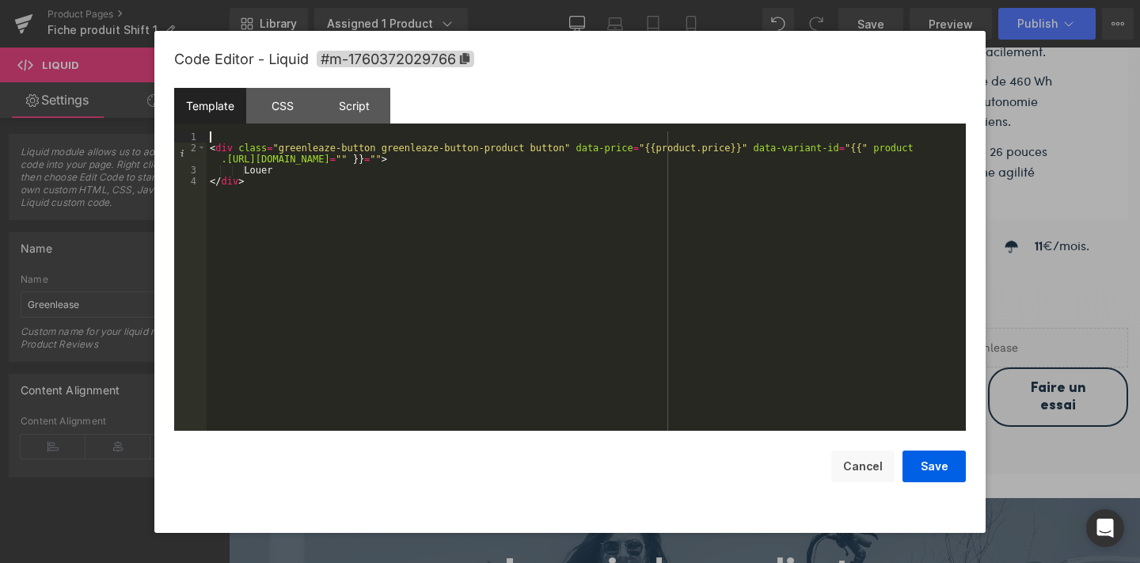
click at [210, 146] on div "< div class = "greenleaze-button greenleaze-button-product button" data-price =…" at bounding box center [586, 292] width 759 height 322
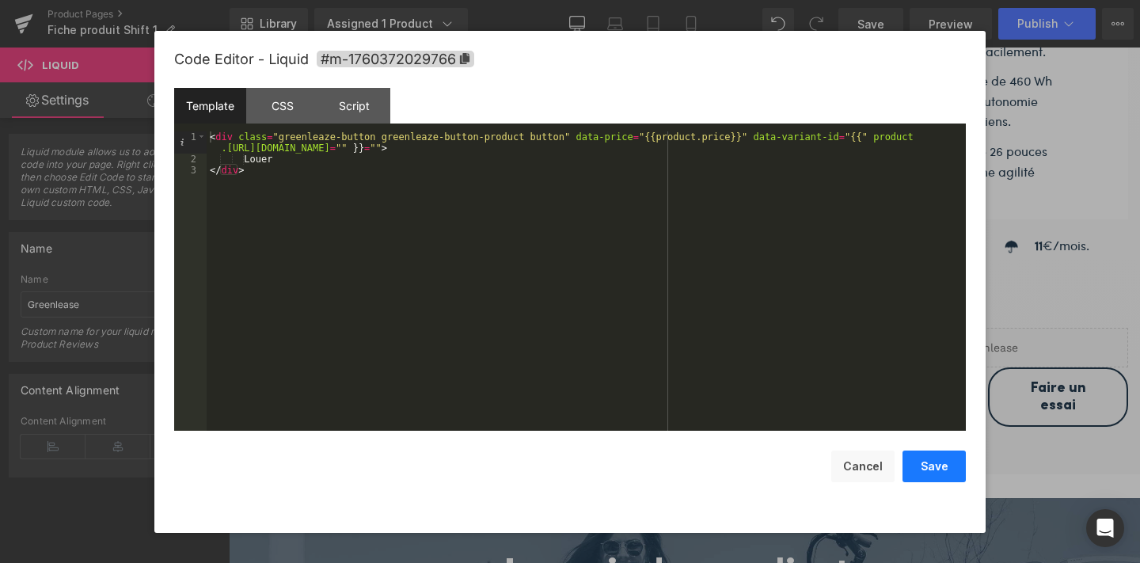
click at [926, 464] on button "Save" at bounding box center [934, 467] width 63 height 32
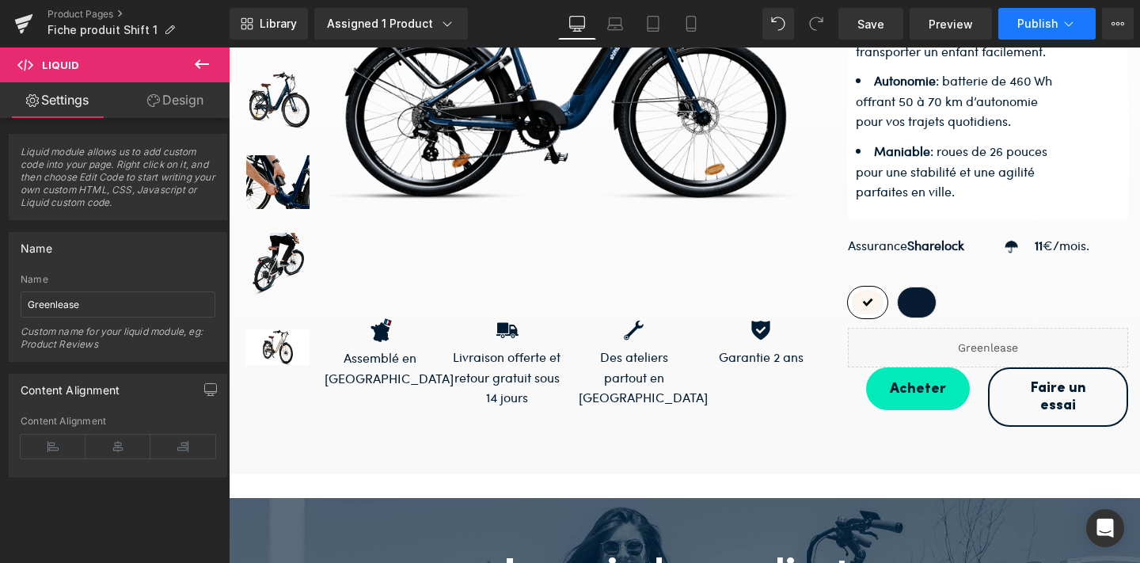
click at [1021, 25] on span "Publish" at bounding box center [1038, 23] width 40 height 13
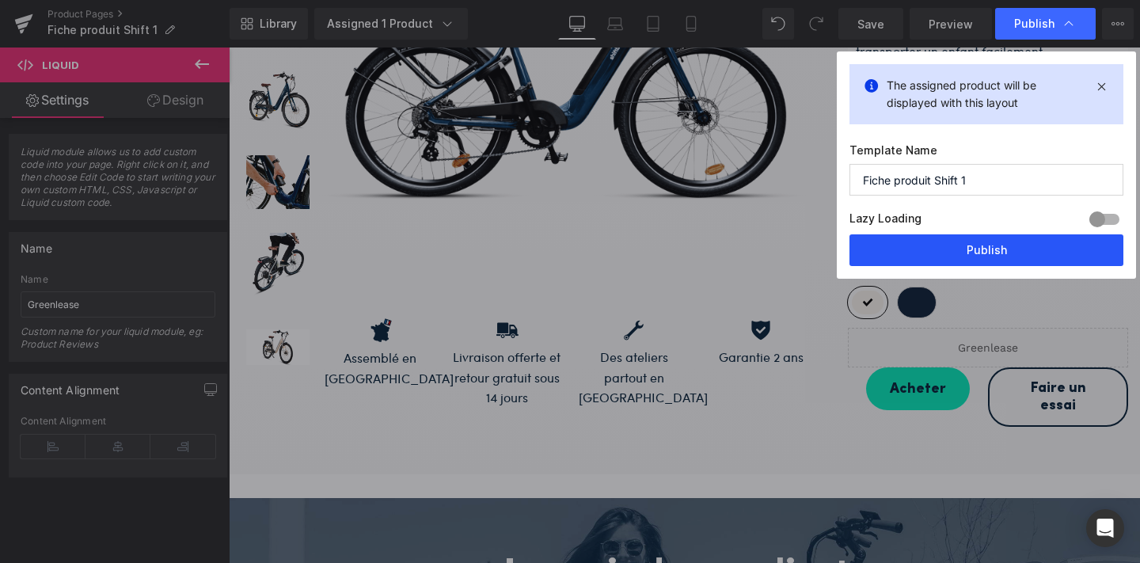
click at [964, 251] on button "Publish" at bounding box center [987, 250] width 274 height 32
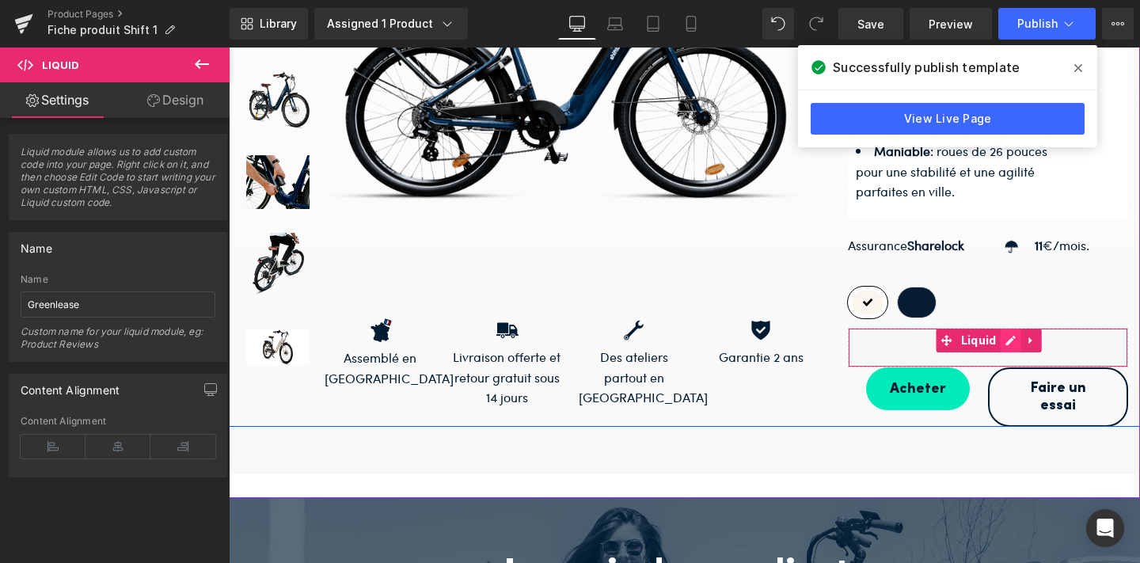
click at [1009, 335] on icon at bounding box center [1011, 341] width 11 height 12
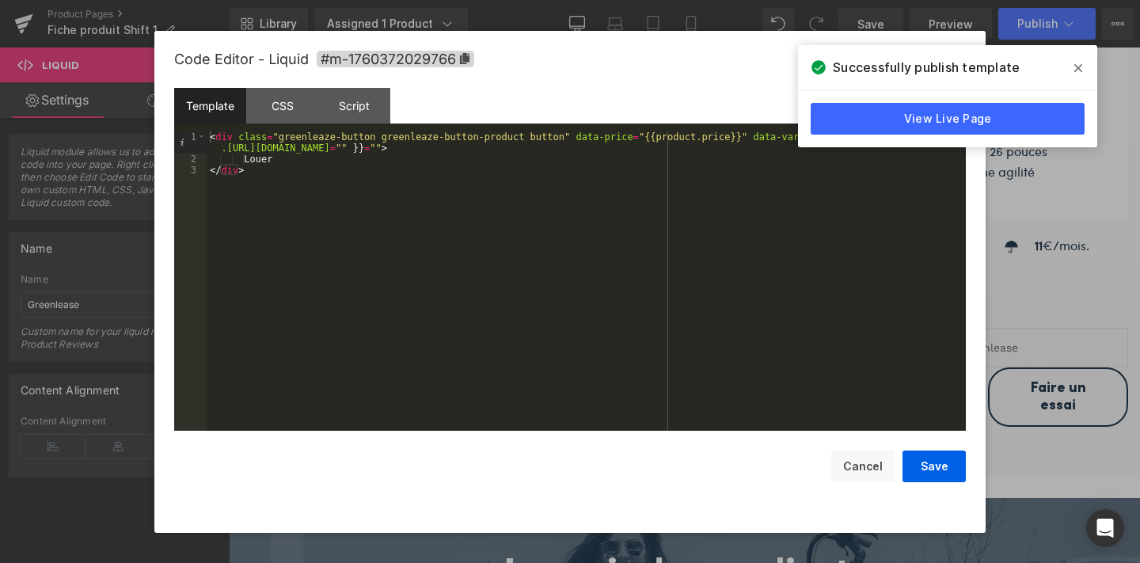
click at [1082, 73] on span at bounding box center [1078, 67] width 25 height 25
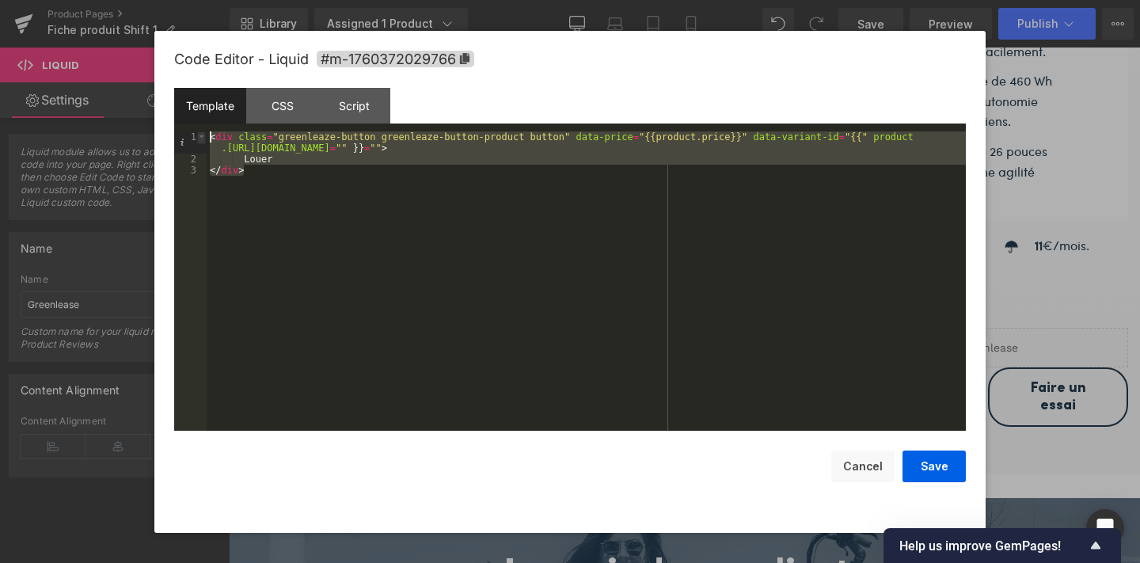
drag, startPoint x: 272, startPoint y: 188, endPoint x: 196, endPoint y: 135, distance: 91.6
click at [196, 135] on pre "1 2 3 < div class = "greenleaze-button greenleaze-button-product button" data-p…" at bounding box center [570, 280] width 792 height 299
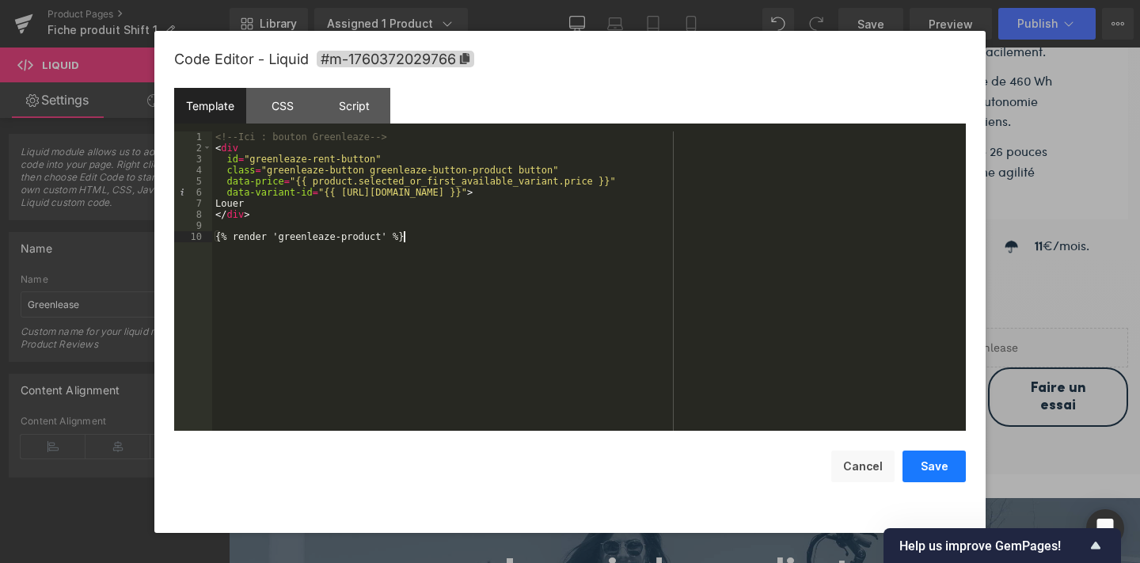
click at [934, 467] on button "Save" at bounding box center [934, 467] width 63 height 32
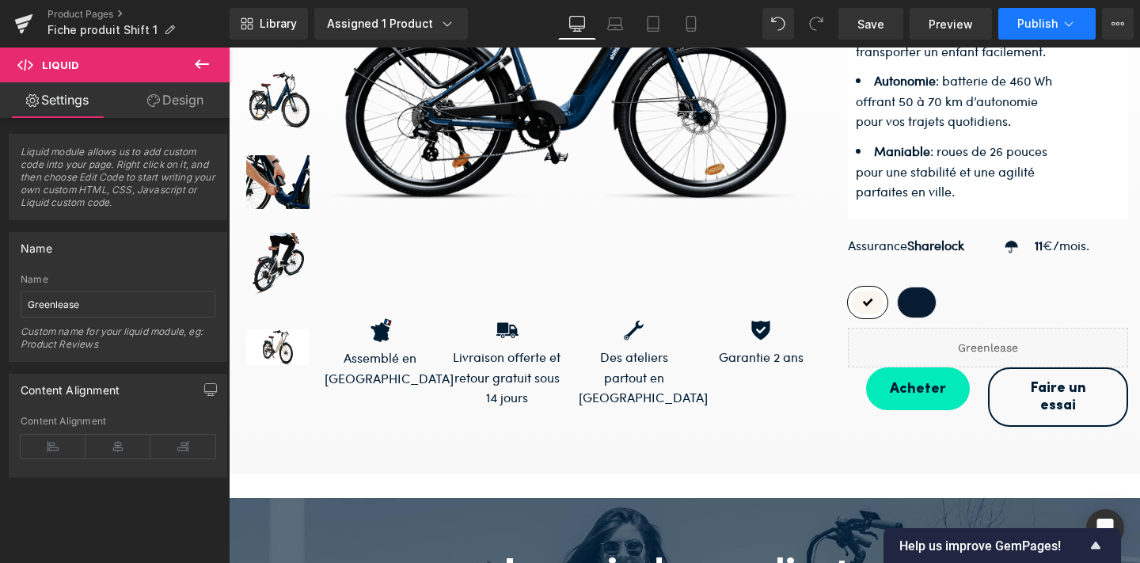
click at [1033, 23] on span "Publish" at bounding box center [1038, 23] width 40 height 13
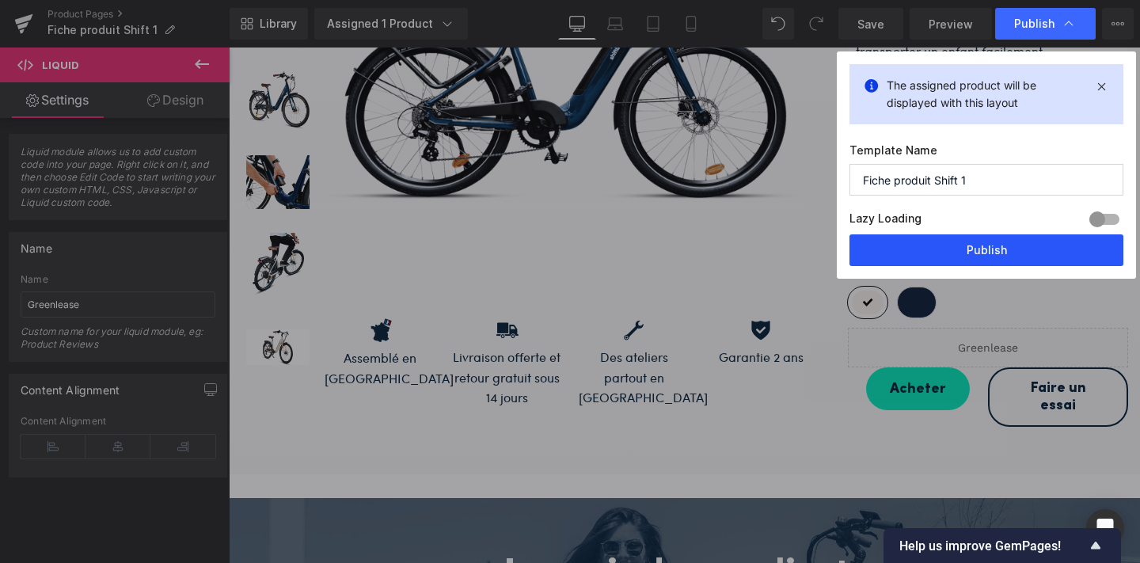
click at [982, 243] on button "Publish" at bounding box center [987, 250] width 274 height 32
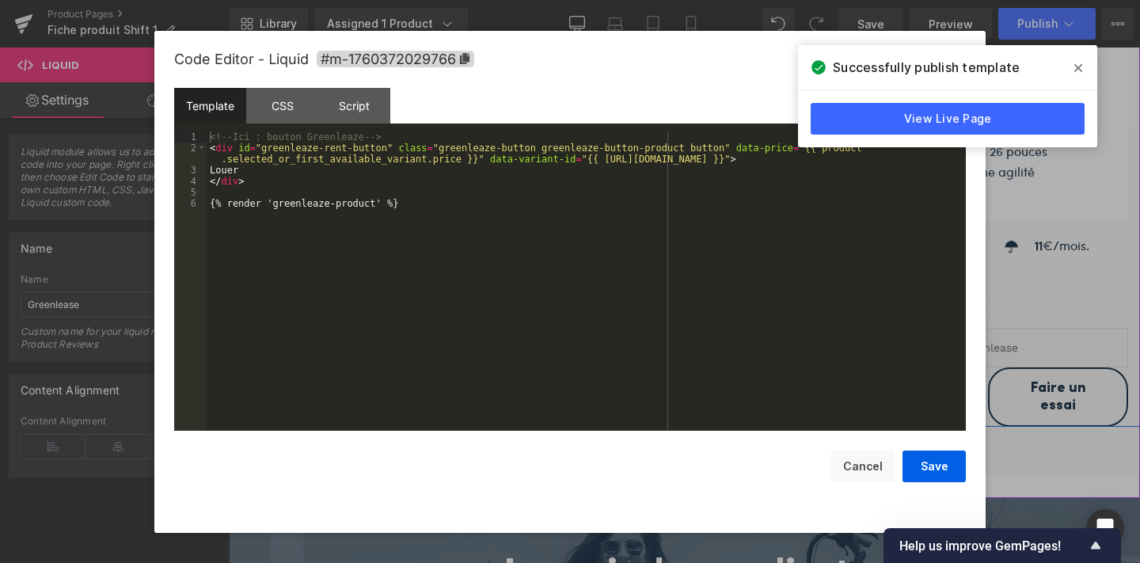
click at [1010, 336] on icon at bounding box center [1006, 341] width 9 height 10
click at [592, 252] on div "<!-- Ici : bouton Greenleaze --> < div id = "greenleaze-rent-button" class = "g…" at bounding box center [586, 292] width 759 height 322
click at [1082, 64] on span at bounding box center [1078, 67] width 25 height 25
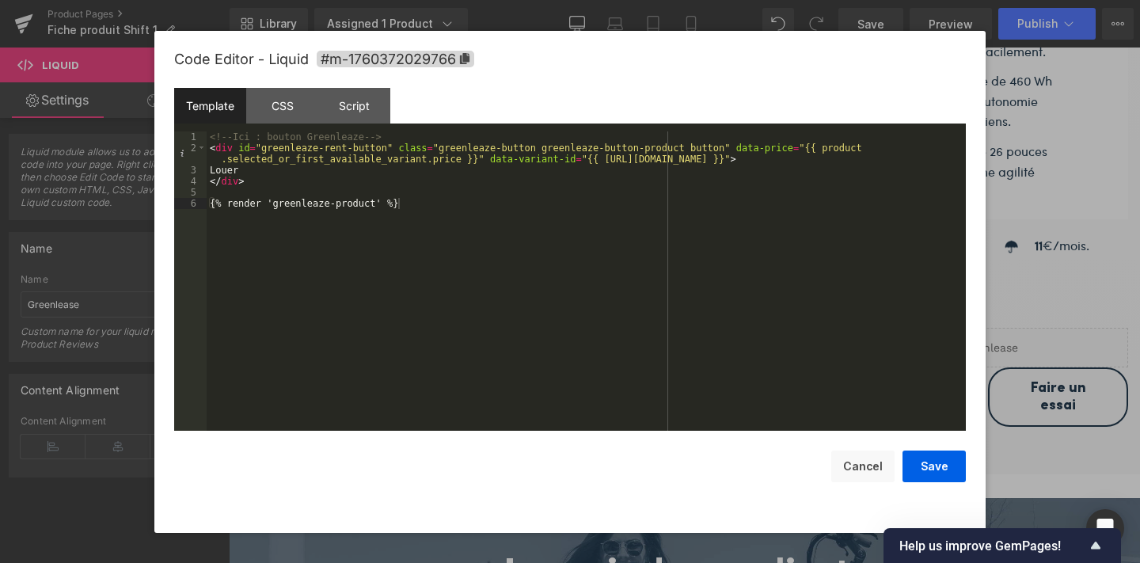
click at [1028, 165] on div at bounding box center [570, 281] width 1140 height 563
click at [1008, 335] on icon at bounding box center [1011, 341] width 11 height 12
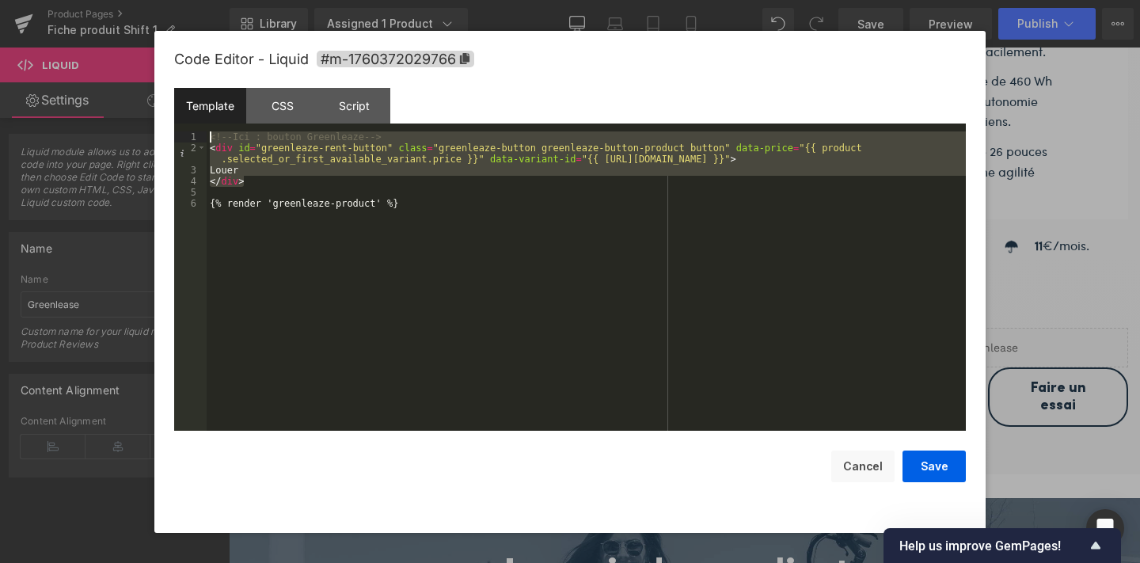
drag, startPoint x: 257, startPoint y: 179, endPoint x: 208, endPoint y: 138, distance: 64.1
click at [208, 138] on div "<!-- Ici : bouton Greenleaze --> < div id = "greenleaze-rent-button" class = "g…" at bounding box center [586, 292] width 759 height 322
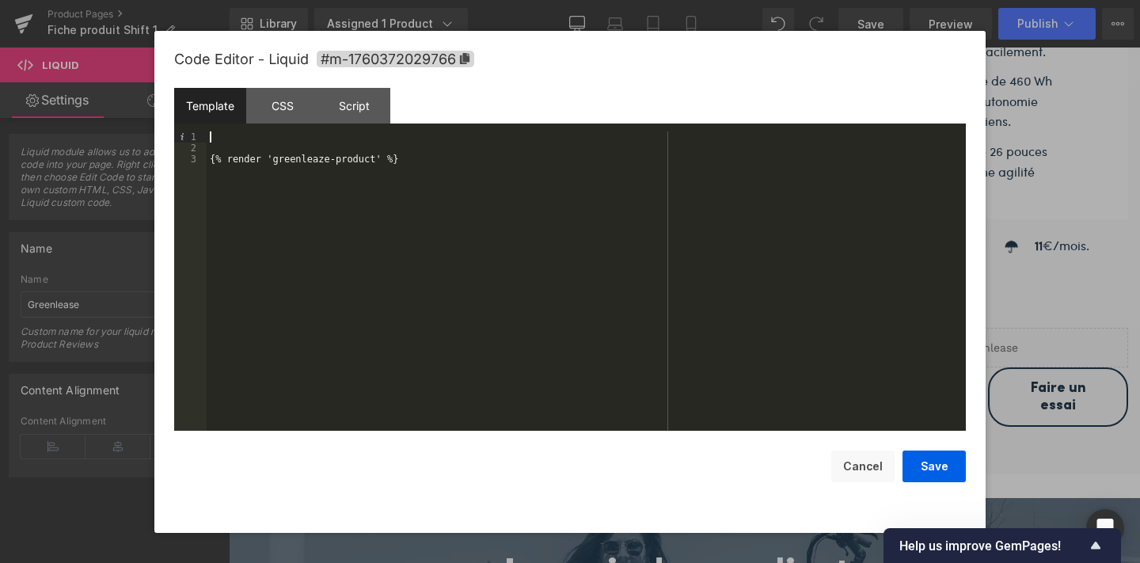
click at [208, 149] on div "{% render 'greenleaze-product' %}" at bounding box center [586, 292] width 759 height 322
click at [935, 473] on button "Save" at bounding box center [934, 467] width 63 height 32
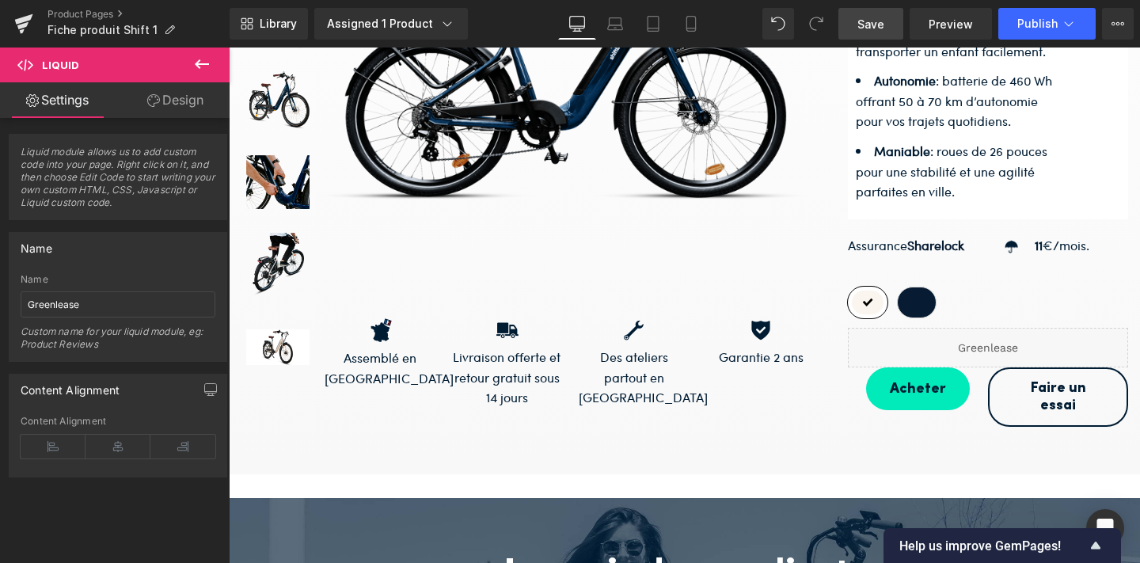
click at [881, 28] on span "Save" at bounding box center [871, 24] width 27 height 17
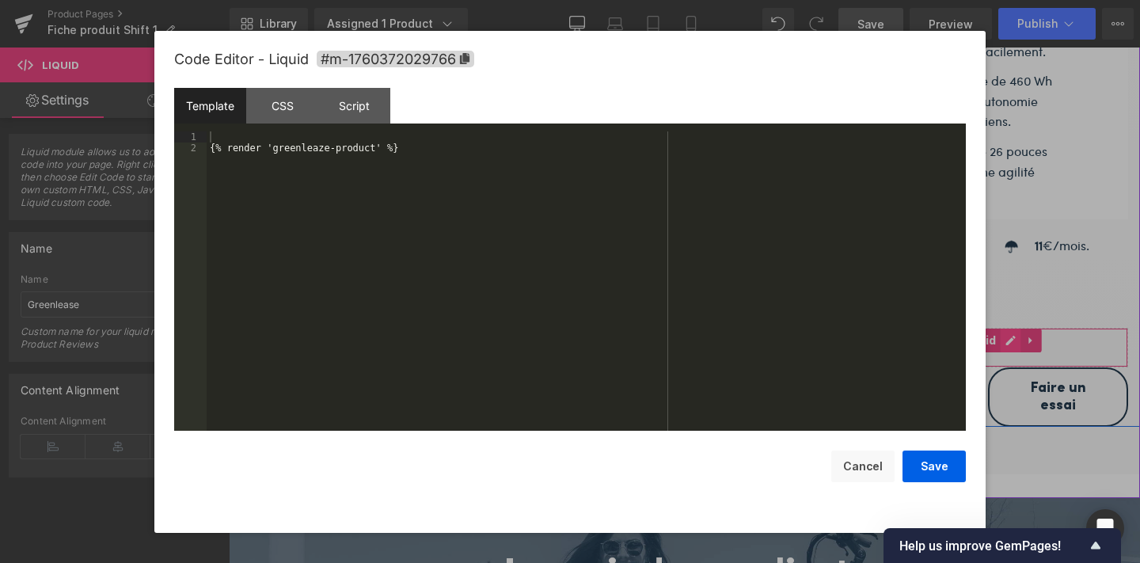
click at [1006, 335] on icon at bounding box center [1011, 341] width 11 height 12
click at [209, 146] on div "{% render 'greenleaze-product' %}" at bounding box center [586, 292] width 759 height 322
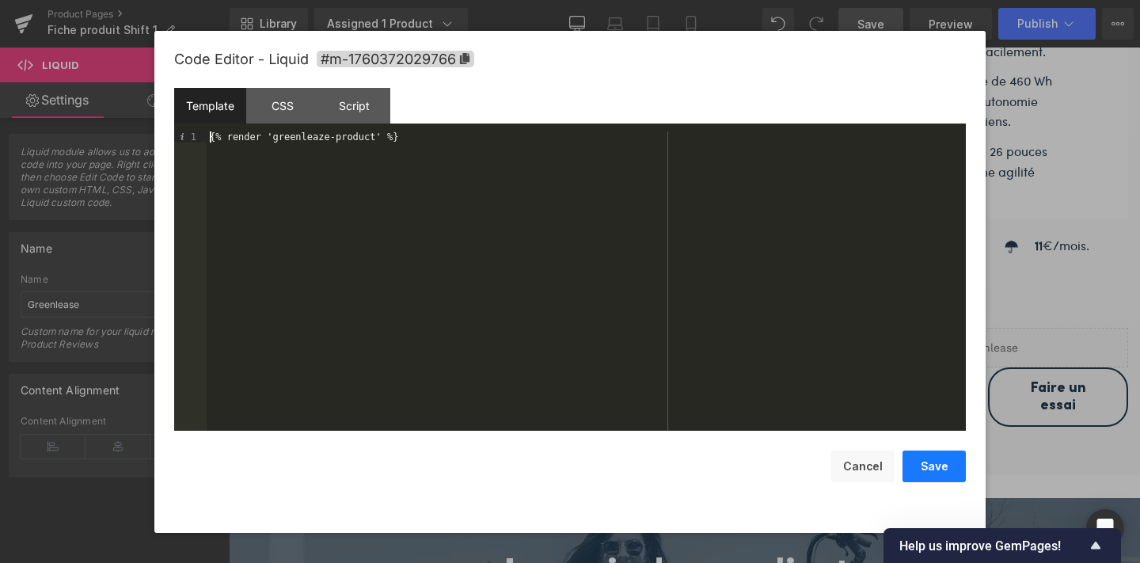
click at [935, 479] on button "Save" at bounding box center [934, 467] width 63 height 32
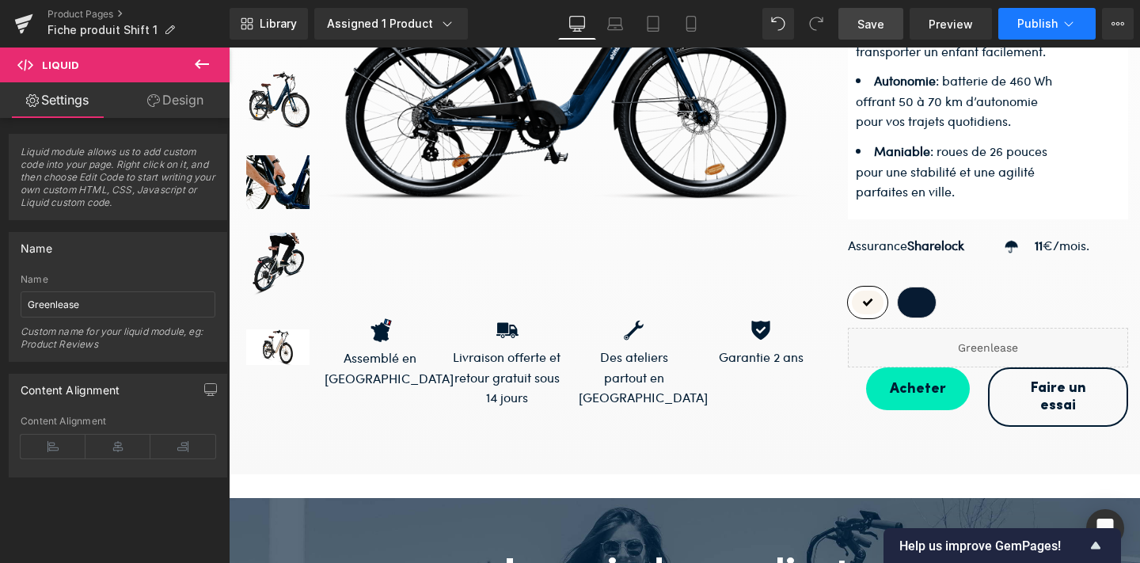
click at [1033, 31] on button "Publish" at bounding box center [1047, 24] width 97 height 32
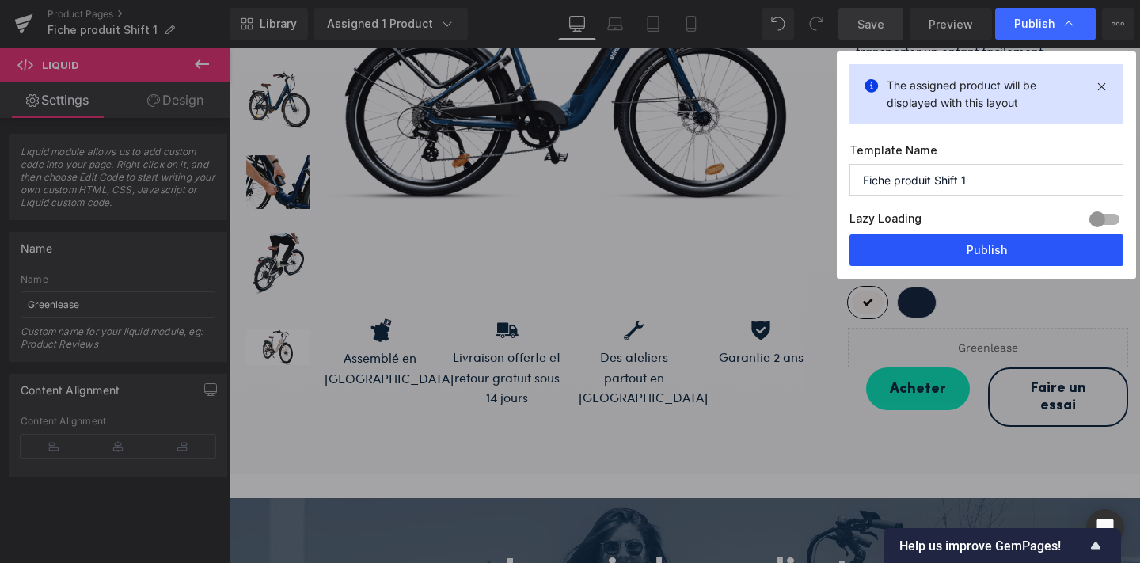
drag, startPoint x: 987, startPoint y: 257, endPoint x: 793, endPoint y: 200, distance: 202.4
click at [987, 257] on button "Publish" at bounding box center [987, 250] width 274 height 32
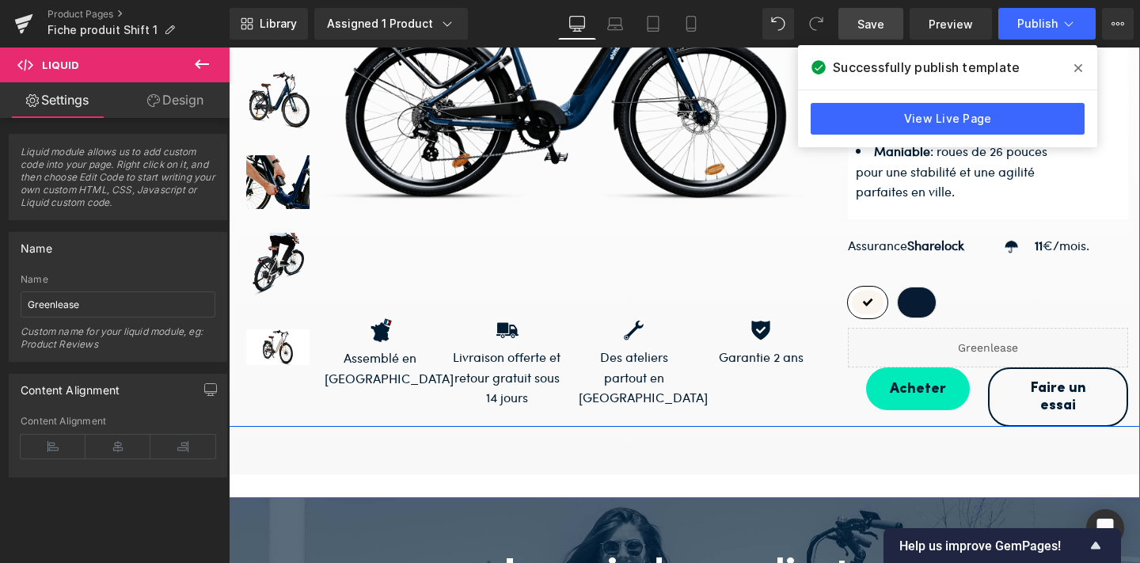
click at [1011, 331] on link at bounding box center [1007, 340] width 17 height 19
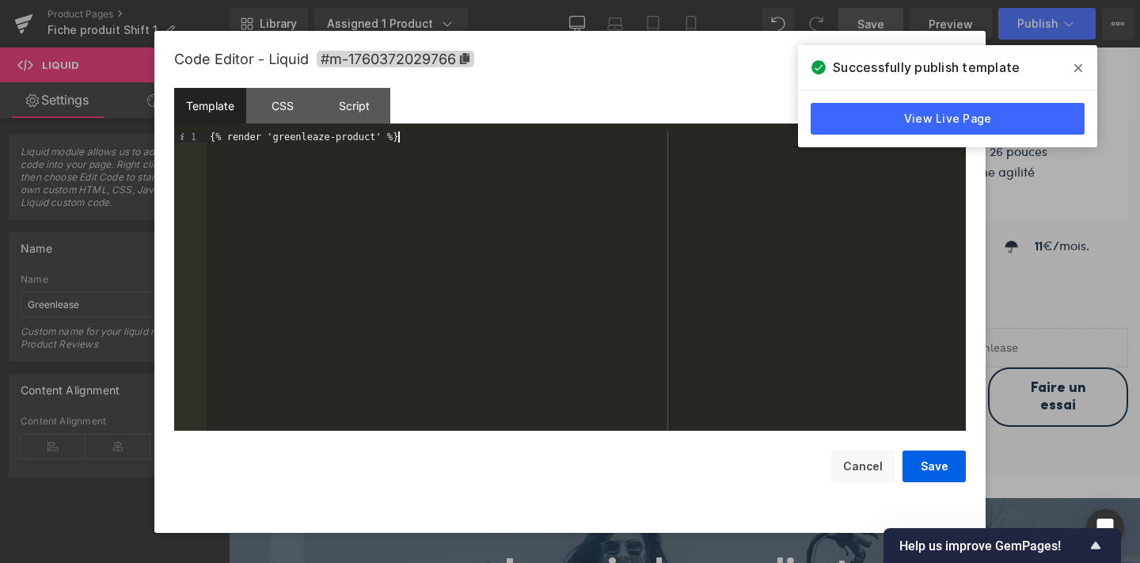
click at [367, 264] on div "{% render 'greenleaze-product' %}" at bounding box center [586, 292] width 759 height 322
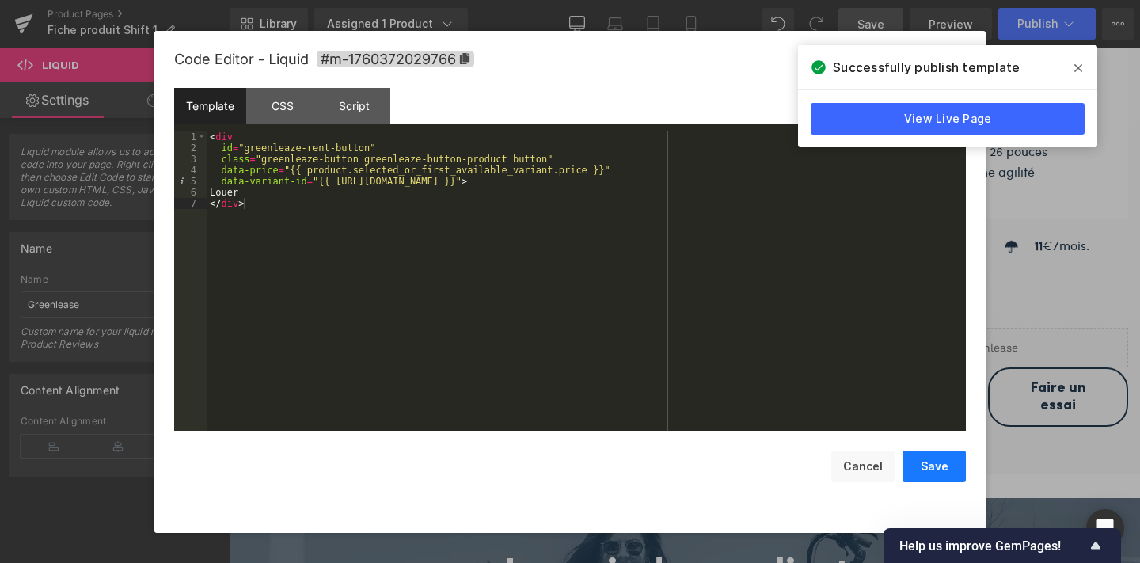
click at [909, 469] on button "Save" at bounding box center [934, 467] width 63 height 32
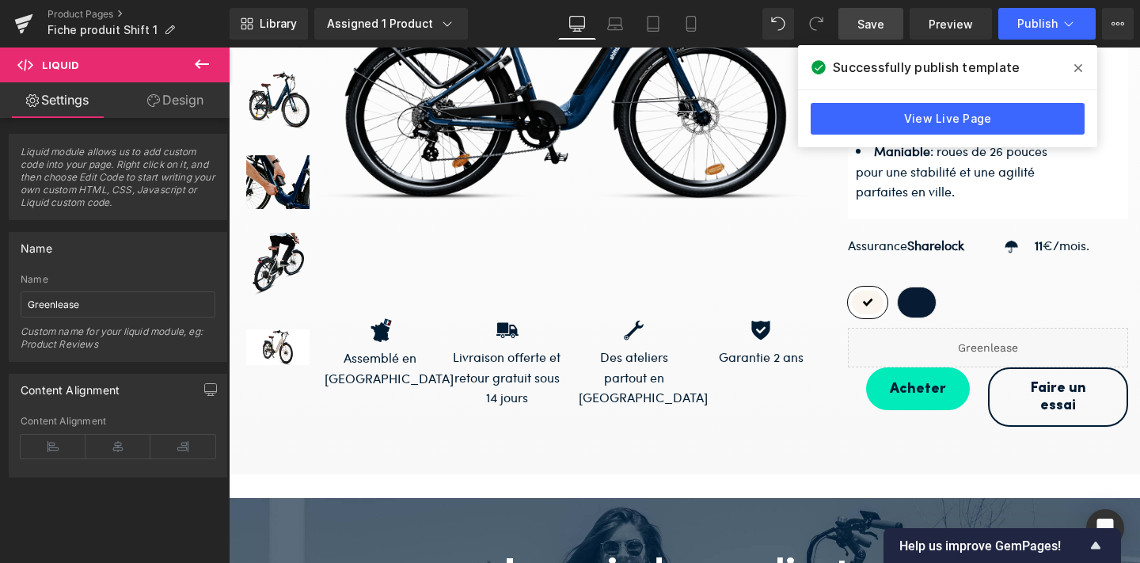
click at [1081, 67] on icon at bounding box center [1079, 68] width 8 height 13
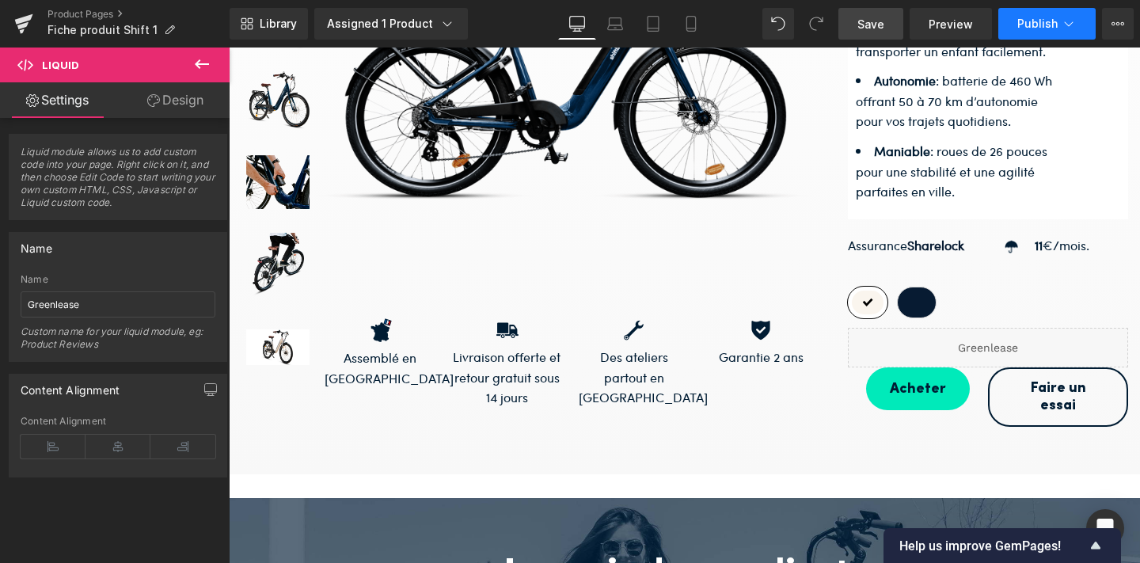
click at [1041, 32] on button "Publish" at bounding box center [1047, 24] width 97 height 32
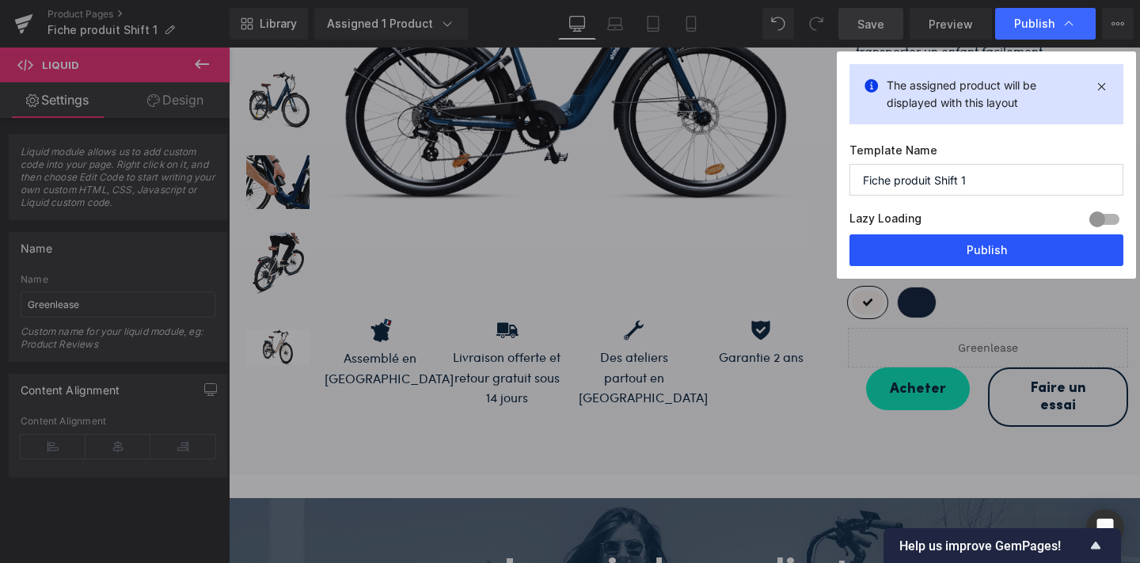
click at [1015, 245] on button "Publish" at bounding box center [987, 250] width 274 height 32
